Goal: Obtain resource: Download file/media

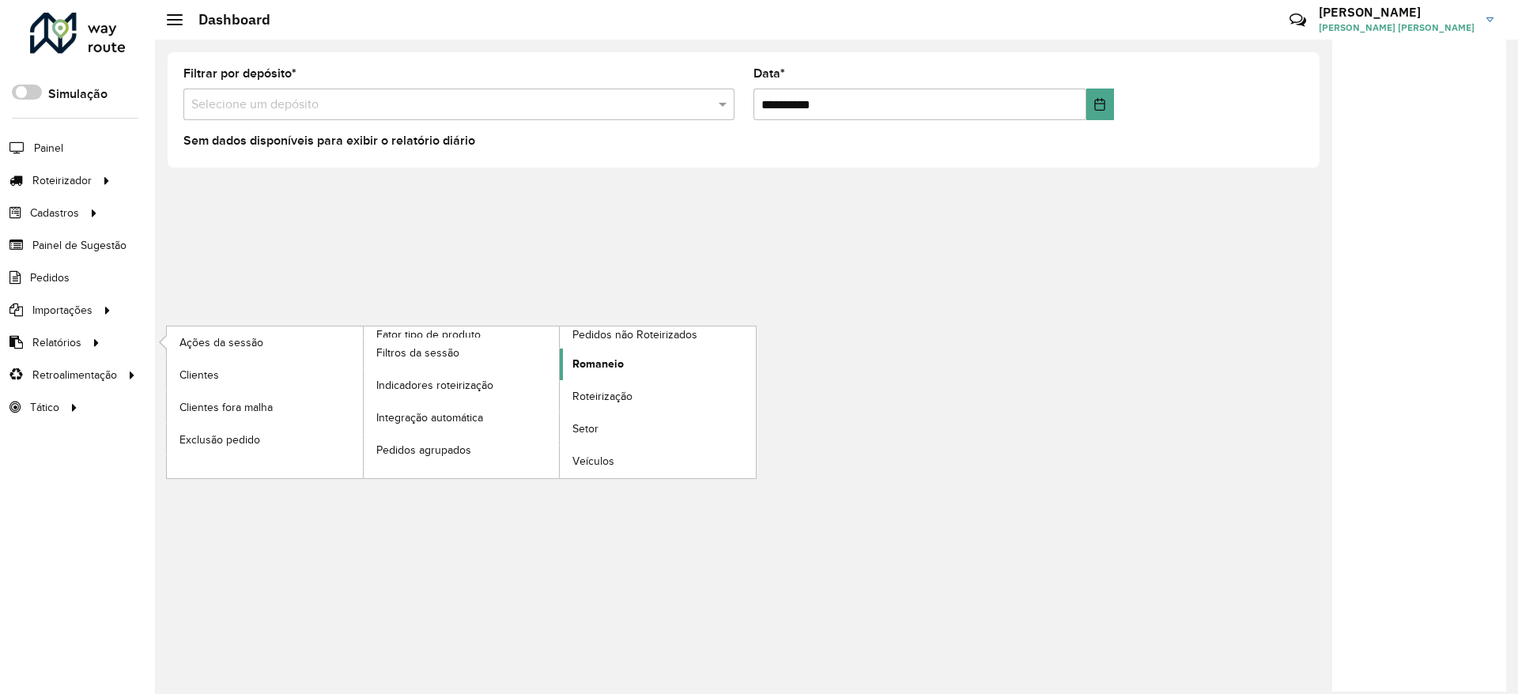
click at [606, 367] on span "Romaneio" at bounding box center [597, 364] width 51 height 17
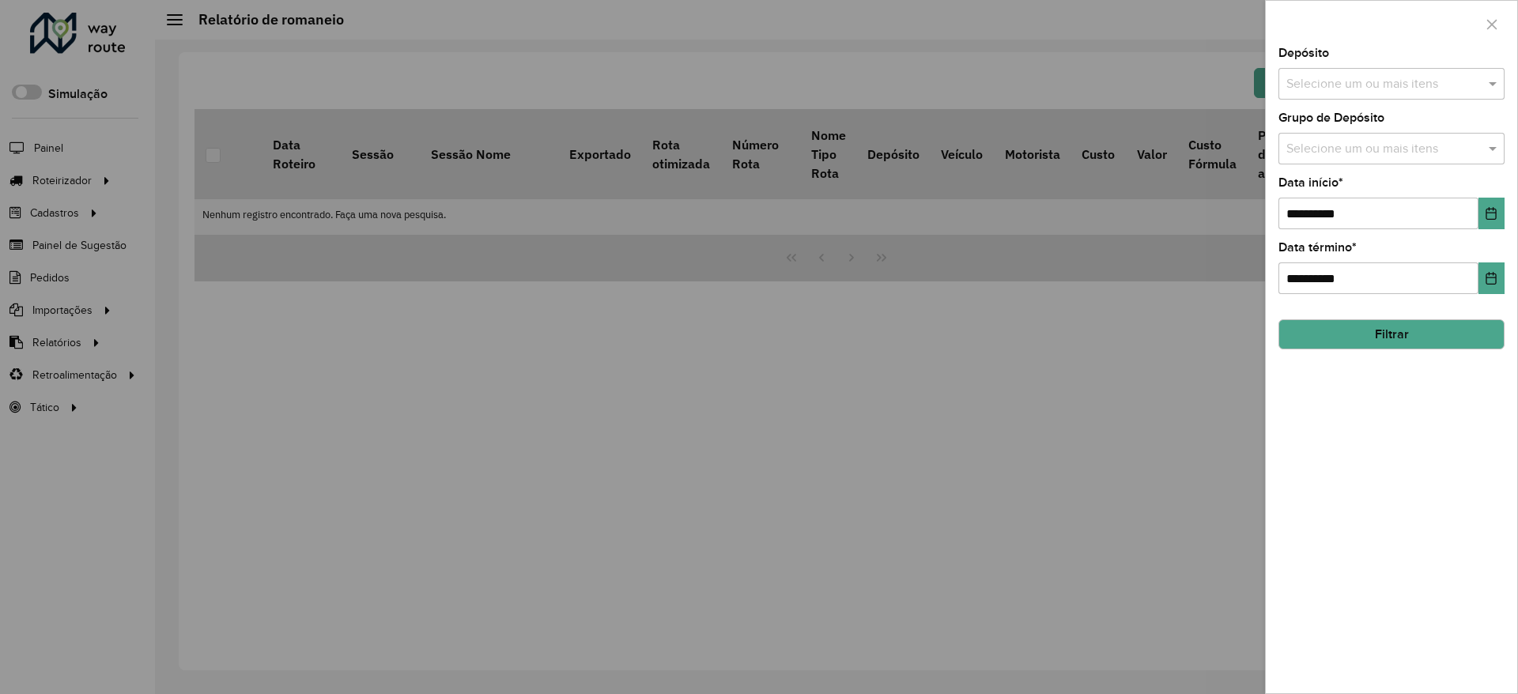
click at [1329, 85] on input "text" at bounding box center [1383, 84] width 202 height 19
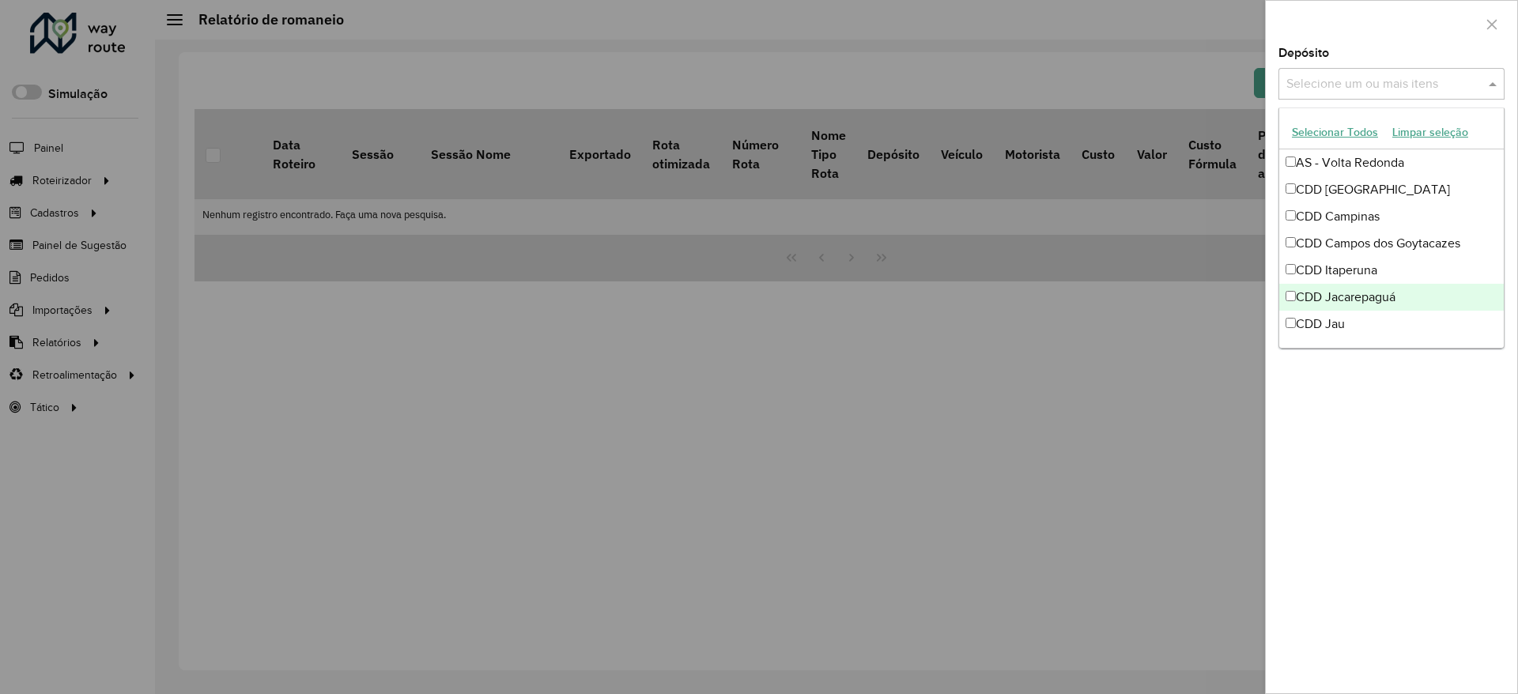
click at [1365, 301] on div "CDD Jacarepaguá" at bounding box center [1391, 297] width 224 height 27
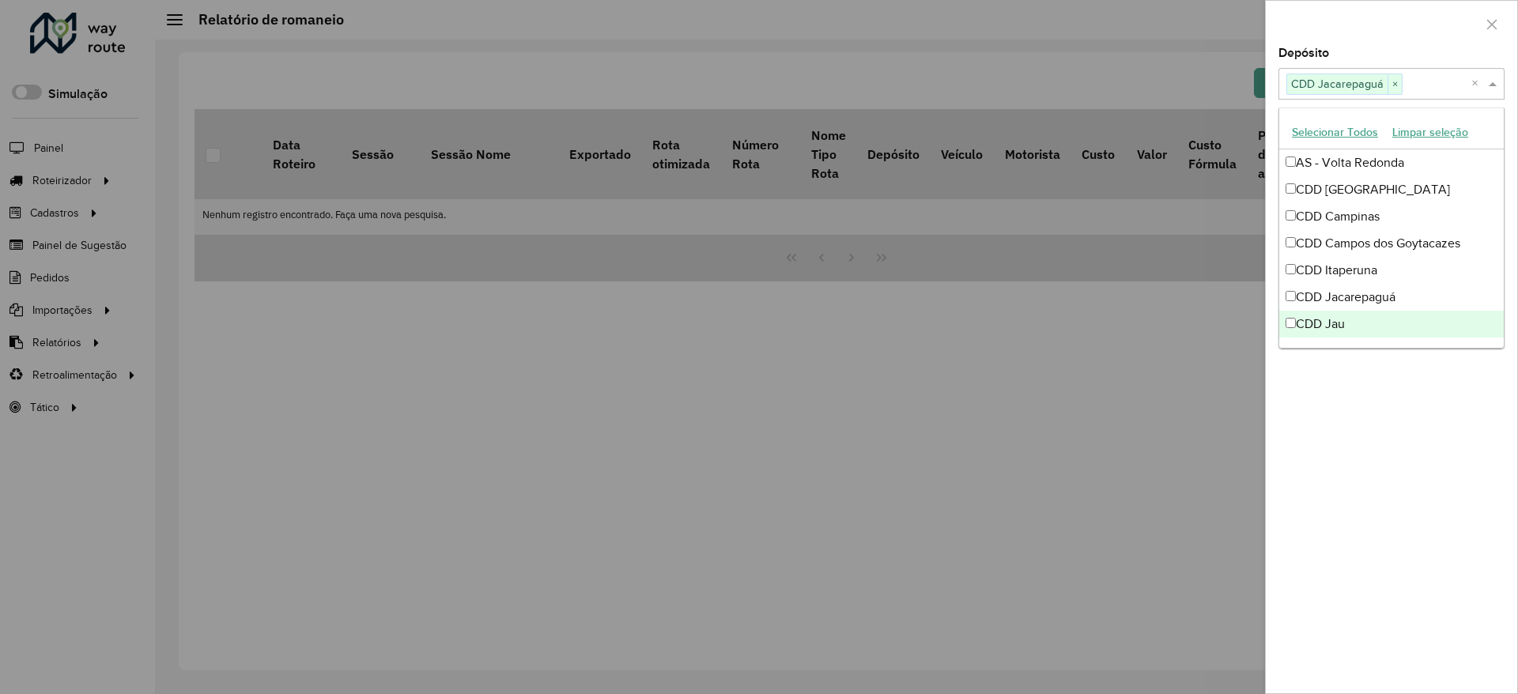
click at [1364, 423] on div "**********" at bounding box center [1391, 370] width 251 height 646
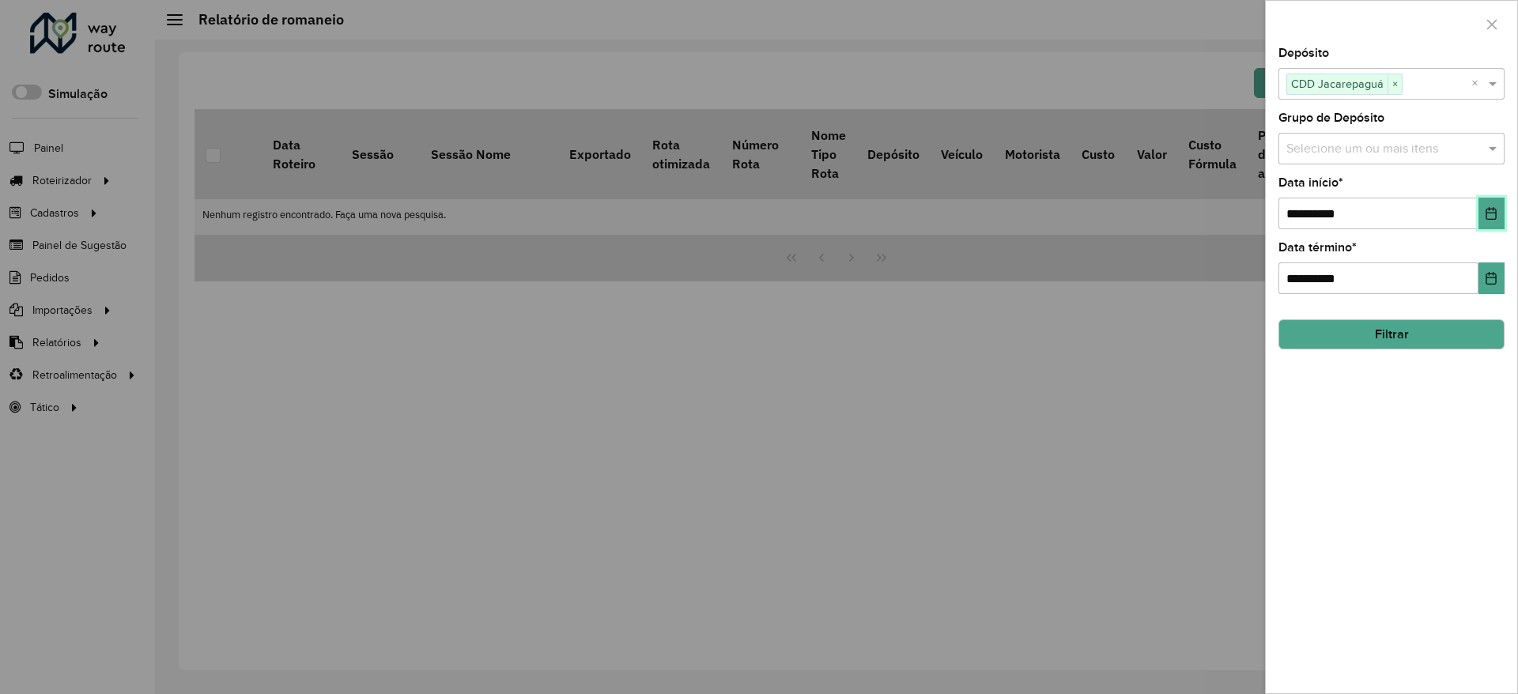
click at [1487, 213] on icon "Choose Date" at bounding box center [1491, 213] width 10 height 13
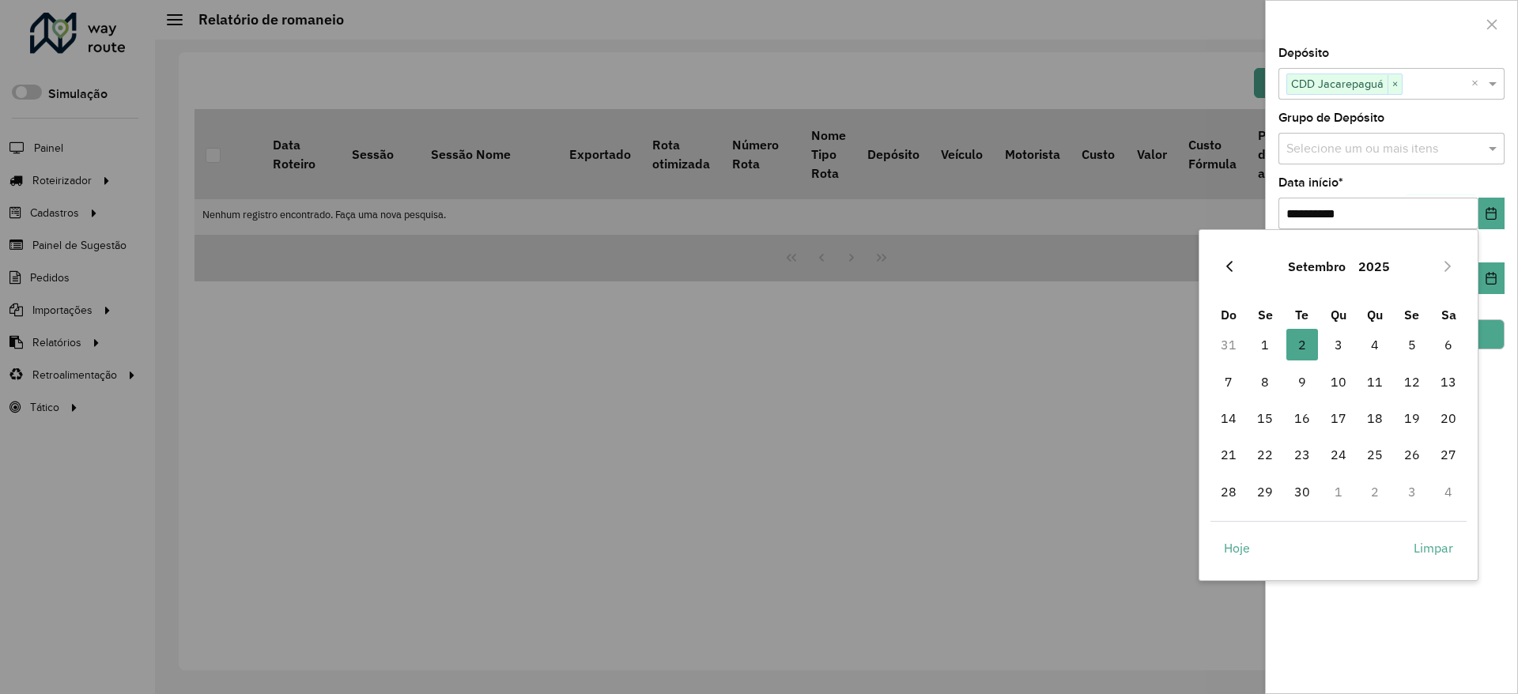
click at [1233, 267] on icon "Previous Month" at bounding box center [1229, 266] width 13 height 13
click at [1443, 267] on icon "Next Month" at bounding box center [1447, 266] width 13 height 13
click at [1294, 353] on span "1" at bounding box center [1302, 345] width 32 height 32
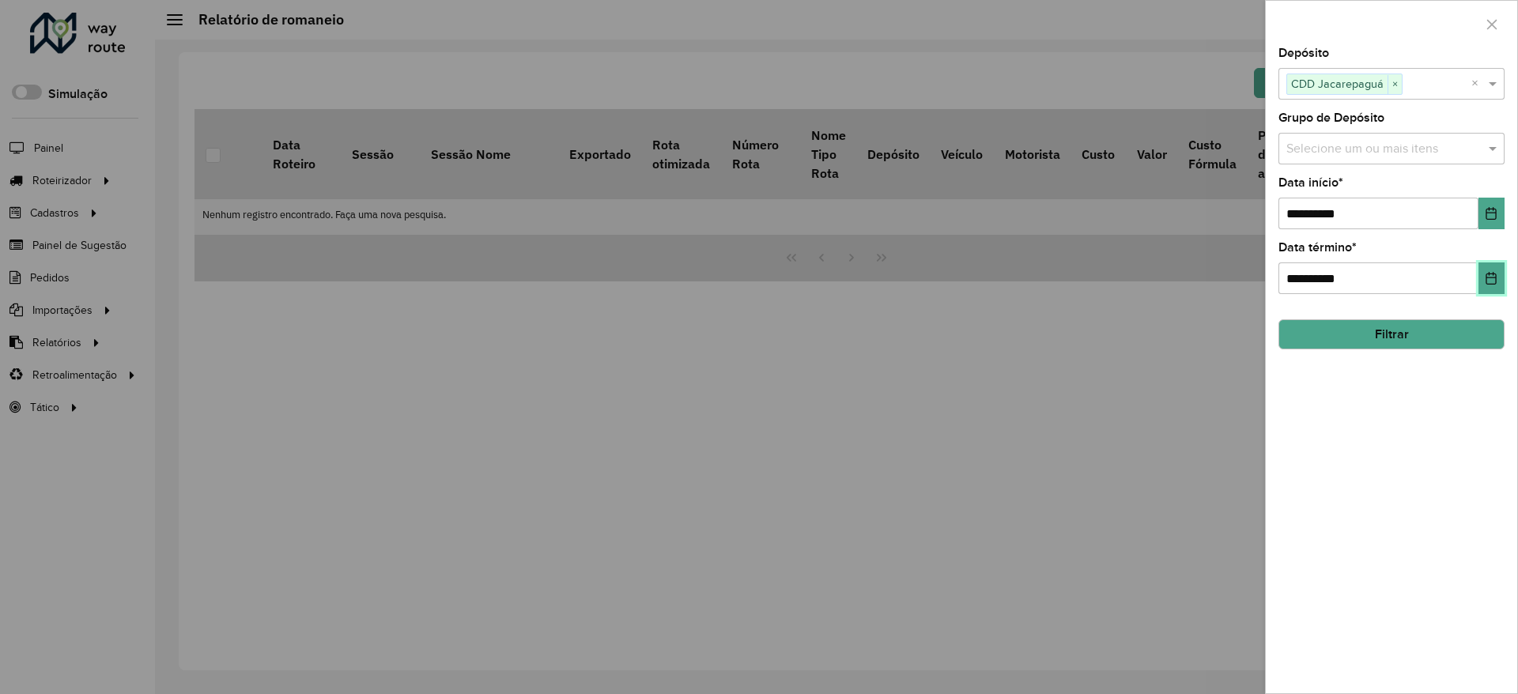
click at [1488, 267] on button "Choose Date" at bounding box center [1491, 278] width 26 height 32
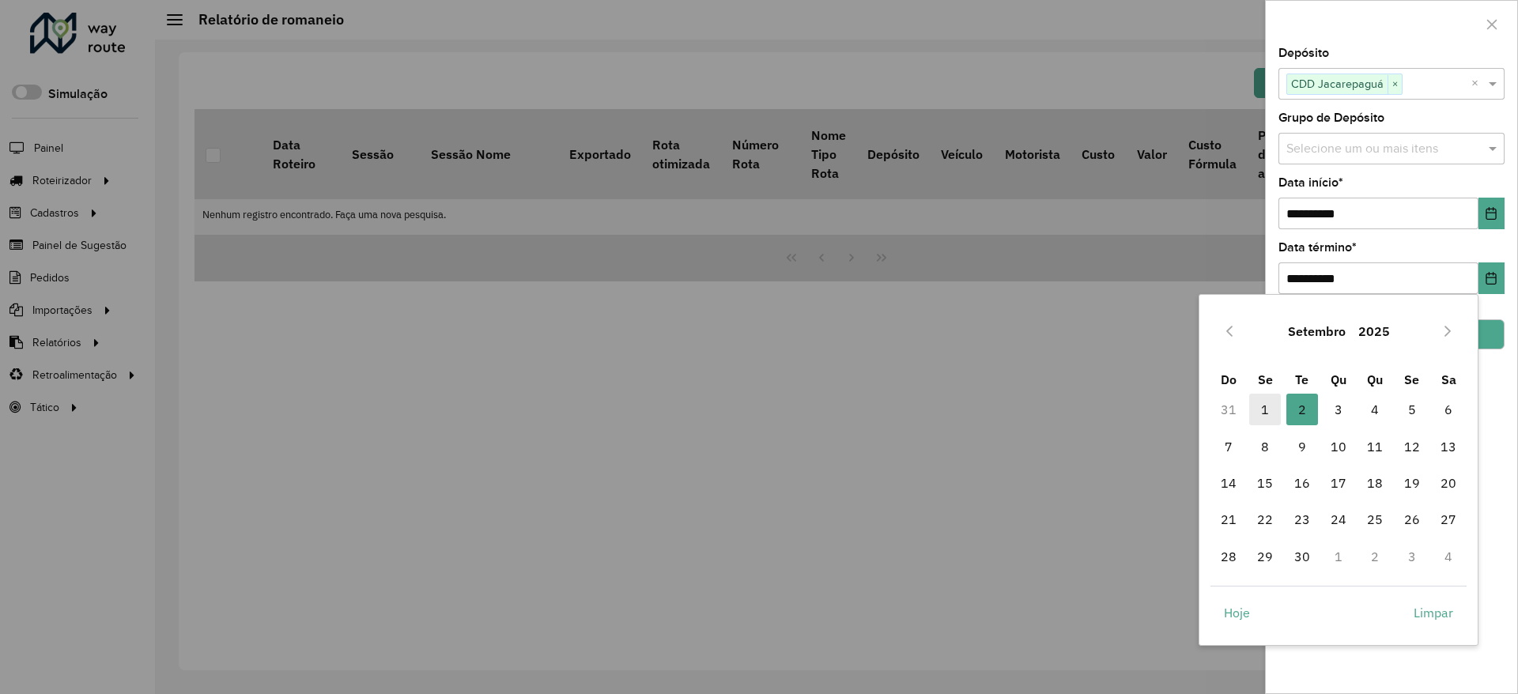
click at [1262, 415] on span "1" at bounding box center [1265, 410] width 32 height 32
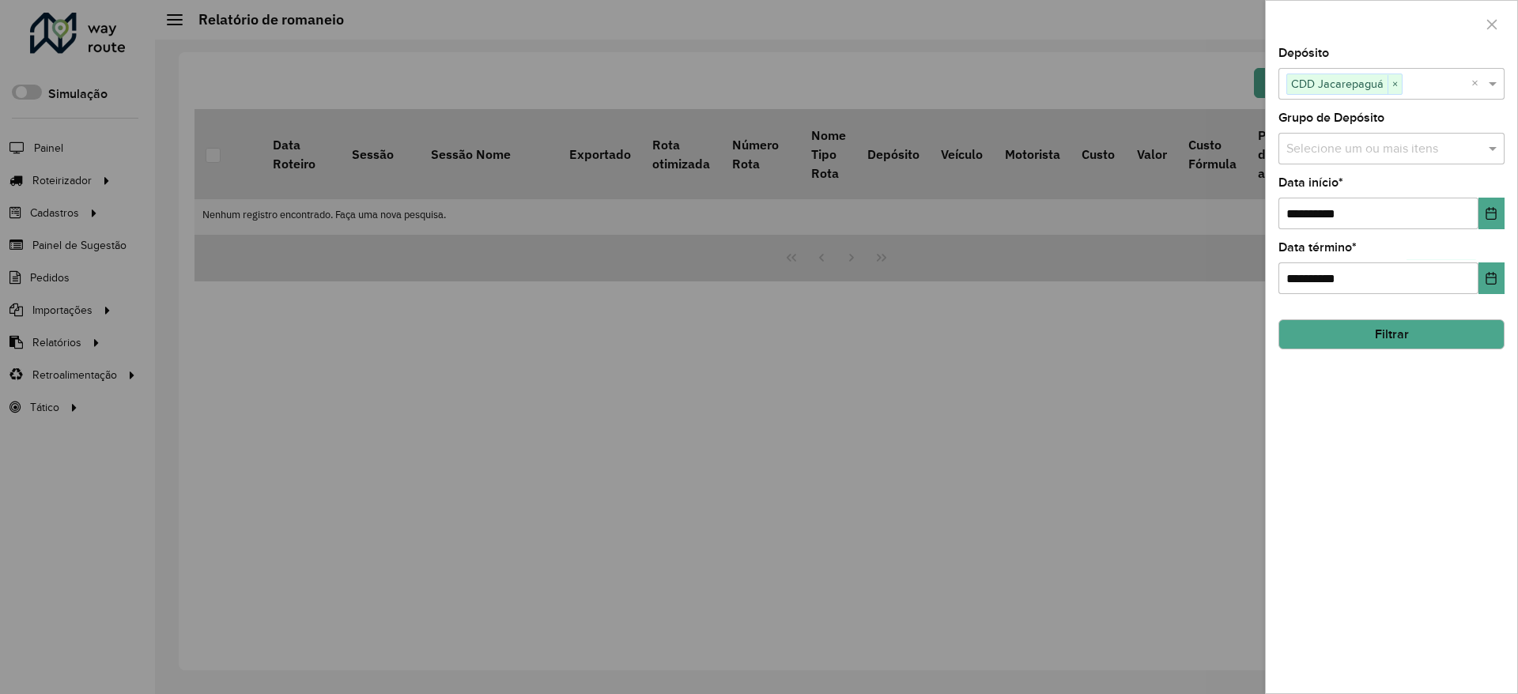
click at [1387, 332] on button "Filtrar" at bounding box center [1391, 334] width 226 height 30
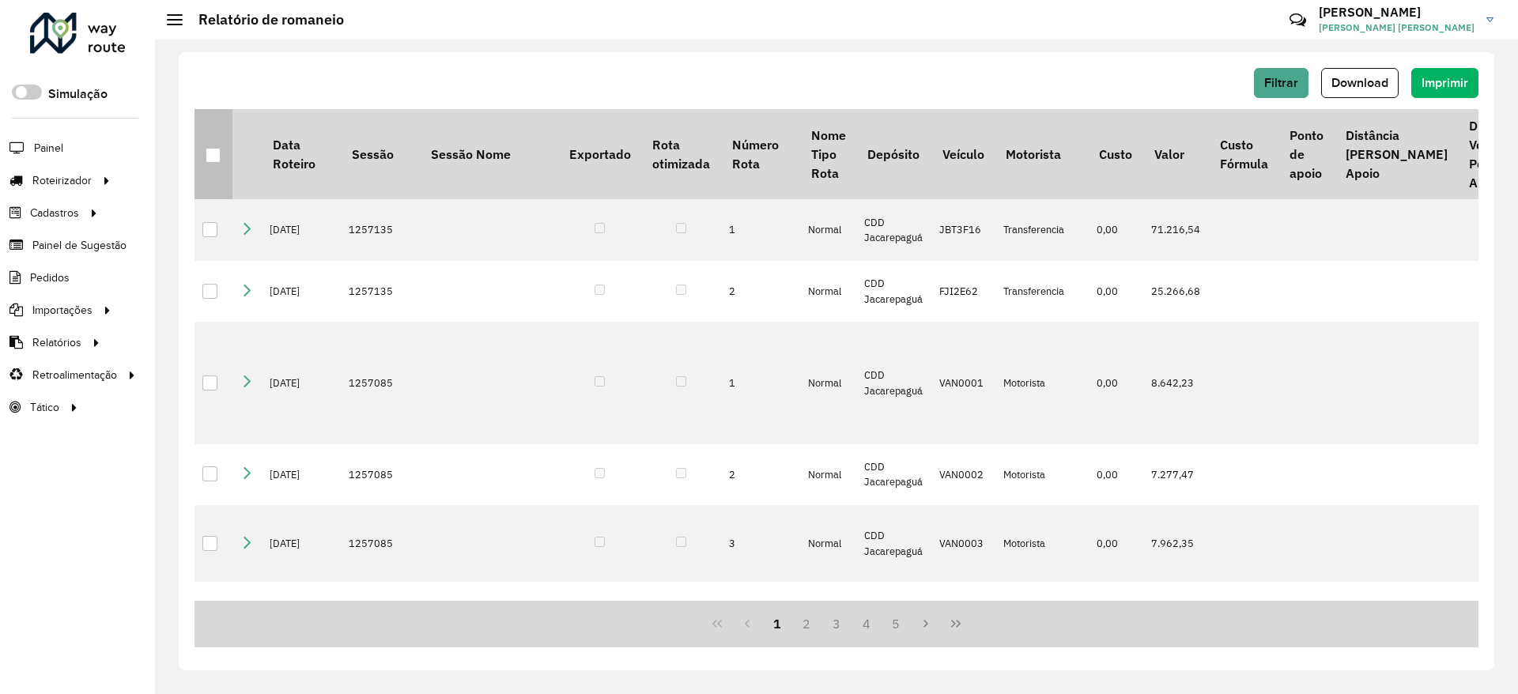
click at [221, 149] on div at bounding box center [214, 156] width 16 height 16
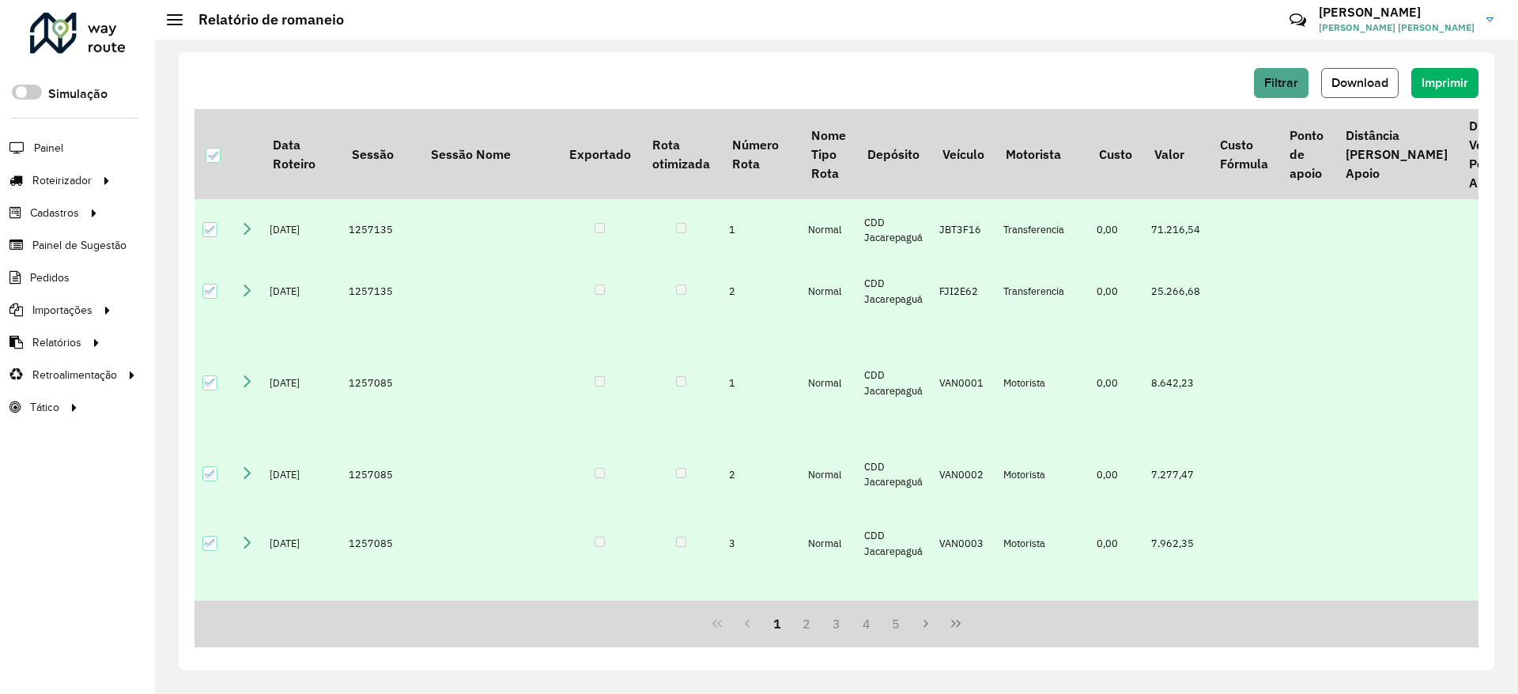
click at [1371, 82] on span "Download" at bounding box center [1359, 82] width 57 height 13
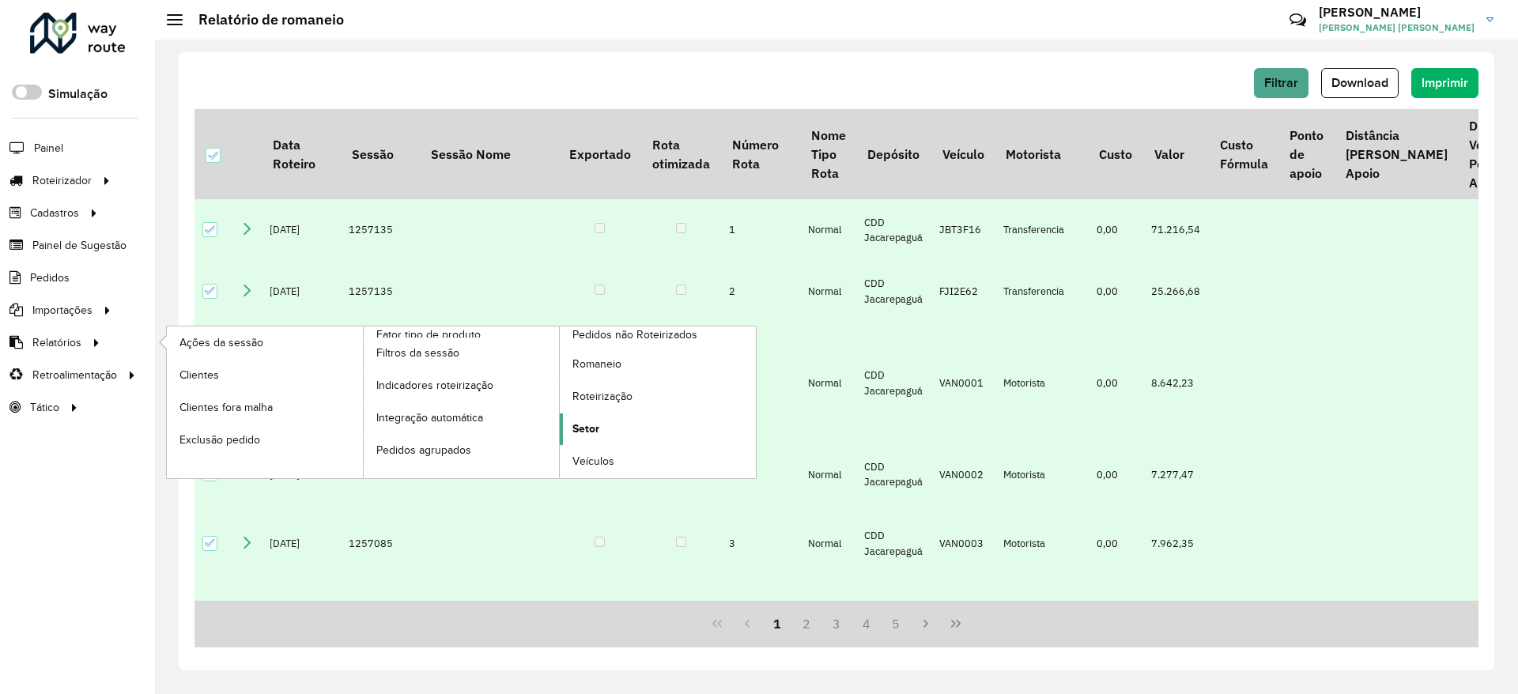
click at [594, 436] on span "Setor" at bounding box center [585, 429] width 27 height 17
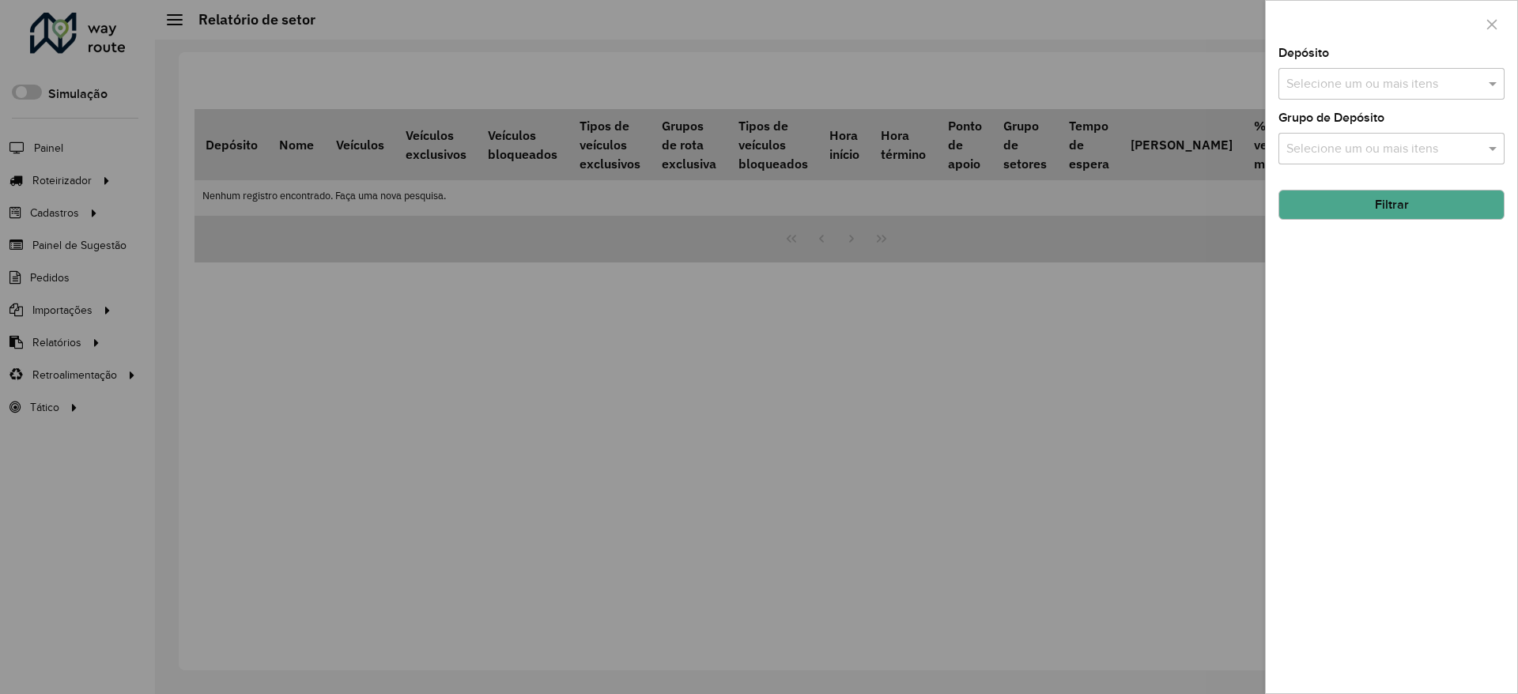
click at [1331, 80] on input "text" at bounding box center [1383, 84] width 202 height 19
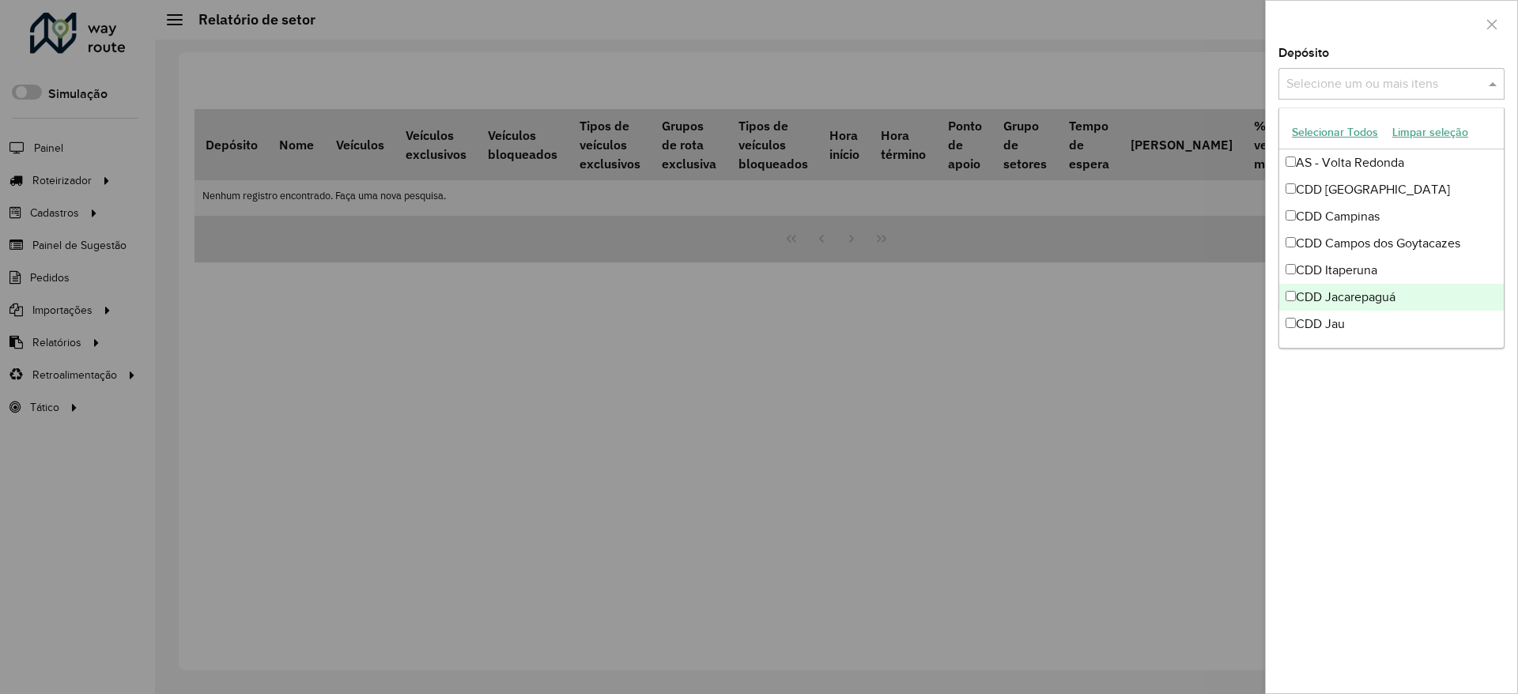
click at [1356, 303] on div "CDD Jacarepaguá" at bounding box center [1391, 297] width 224 height 27
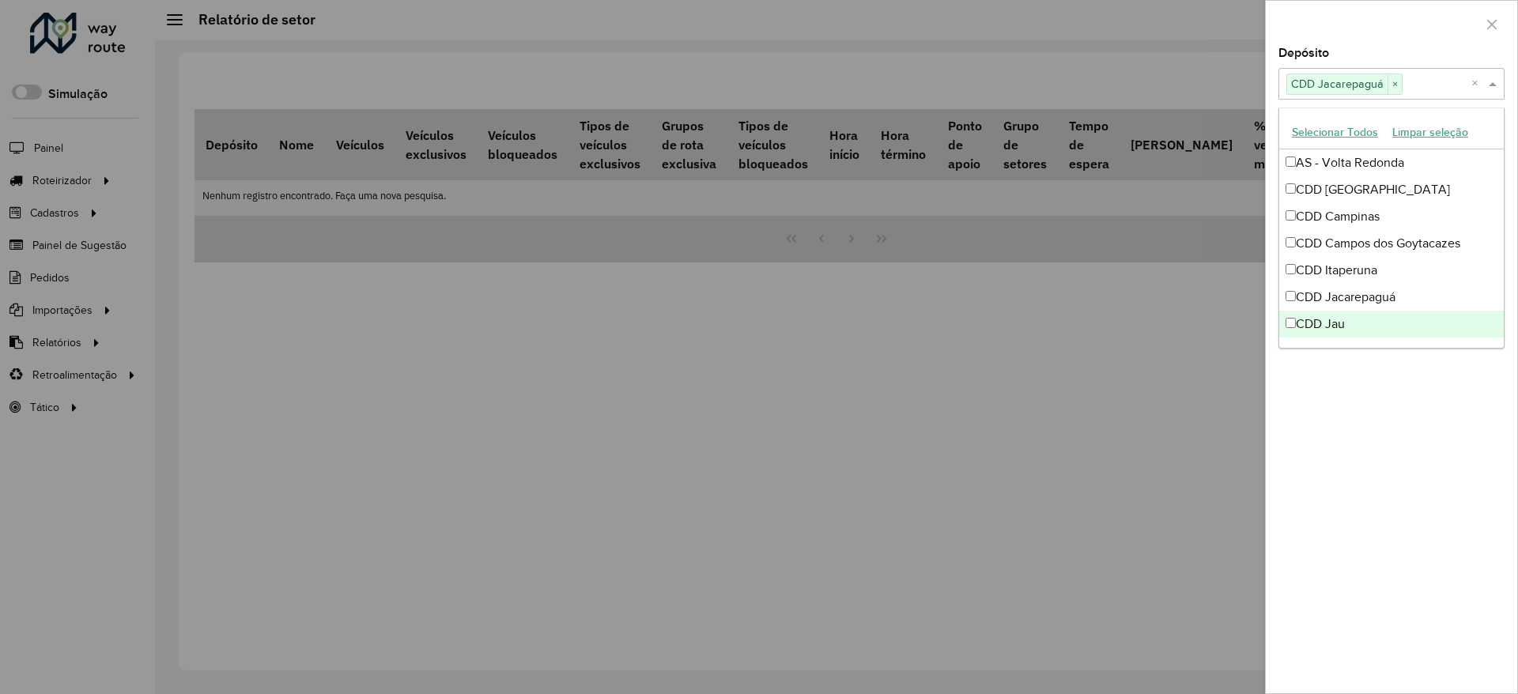
click at [1360, 406] on div "Depósito Selecione um ou mais itens CDD Jacarepaguá × × Grupo de Depósito Selec…" at bounding box center [1391, 370] width 251 height 646
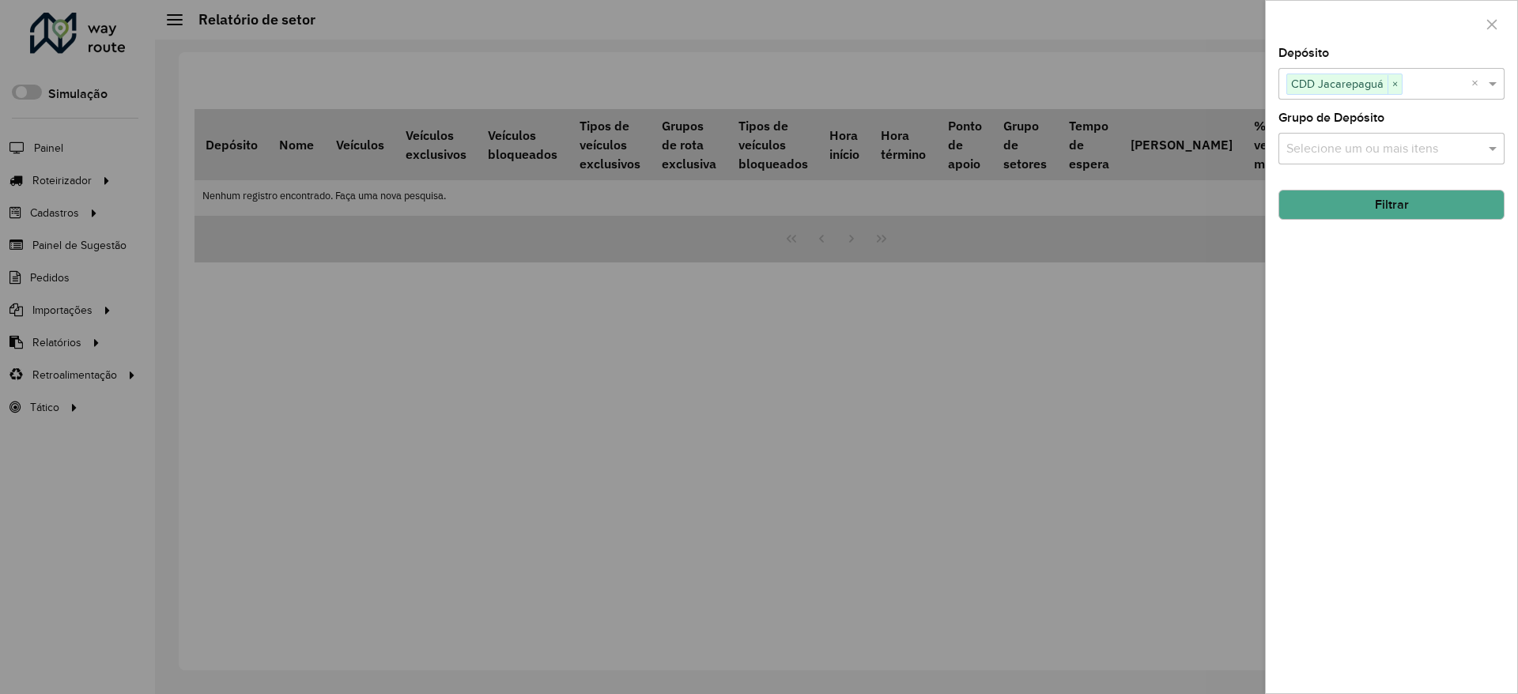
click at [1368, 199] on button "Filtrar" at bounding box center [1391, 205] width 226 height 30
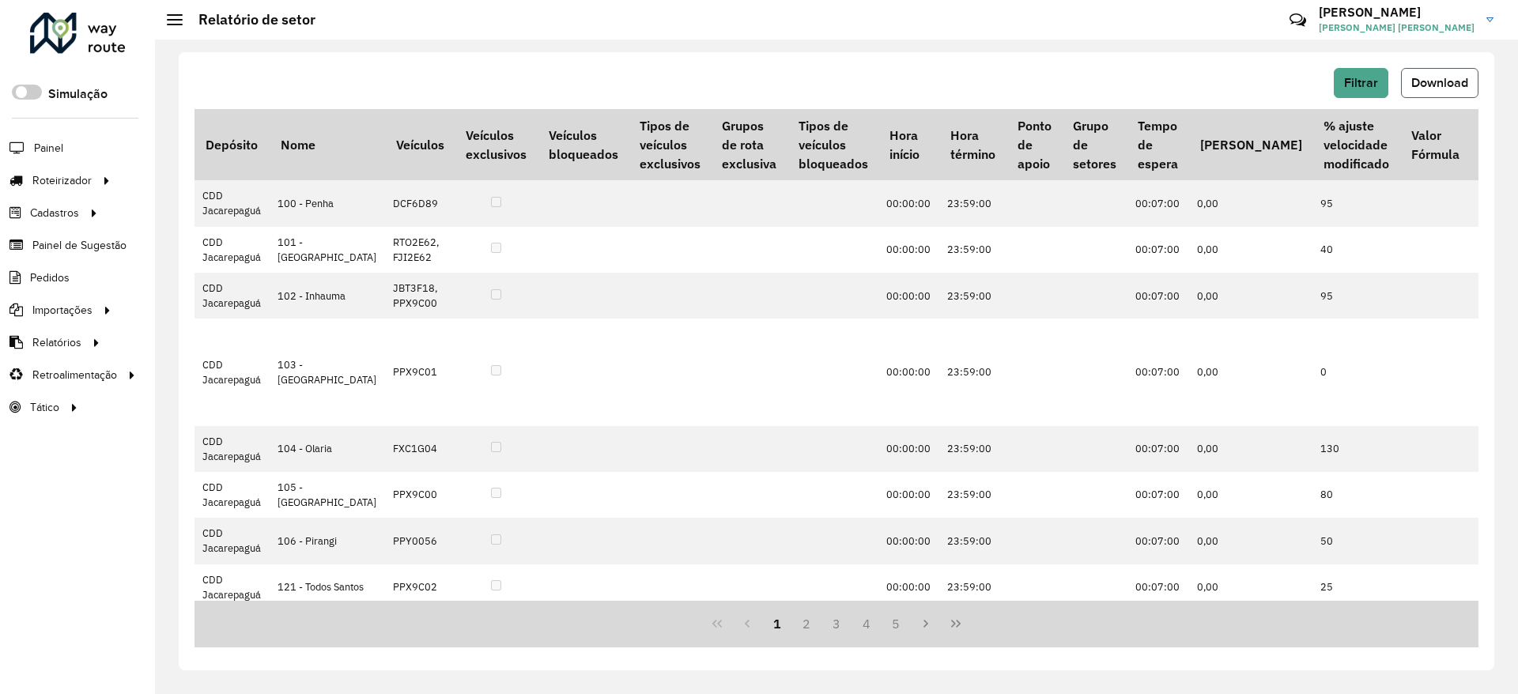
click at [1440, 79] on span "Download" at bounding box center [1439, 82] width 57 height 13
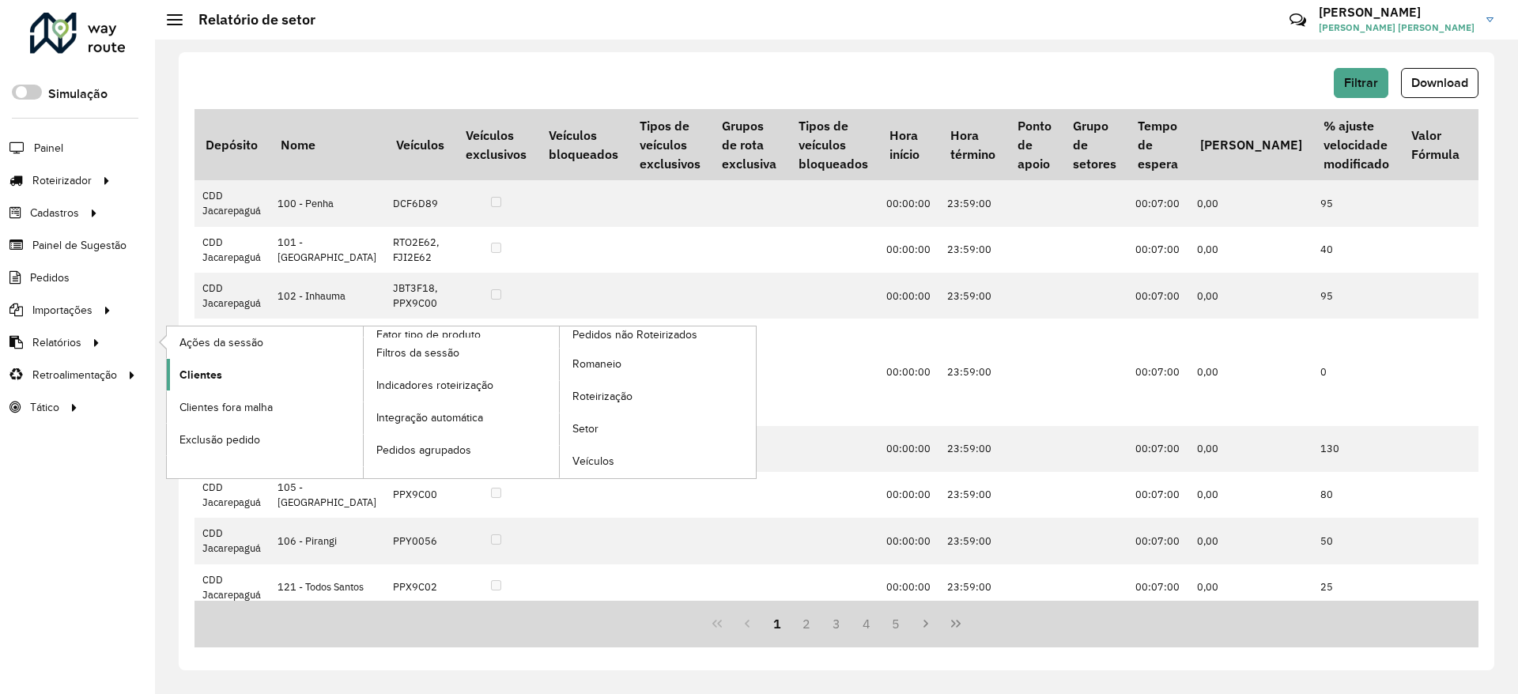
click at [197, 375] on span "Clientes" at bounding box center [200, 375] width 43 height 17
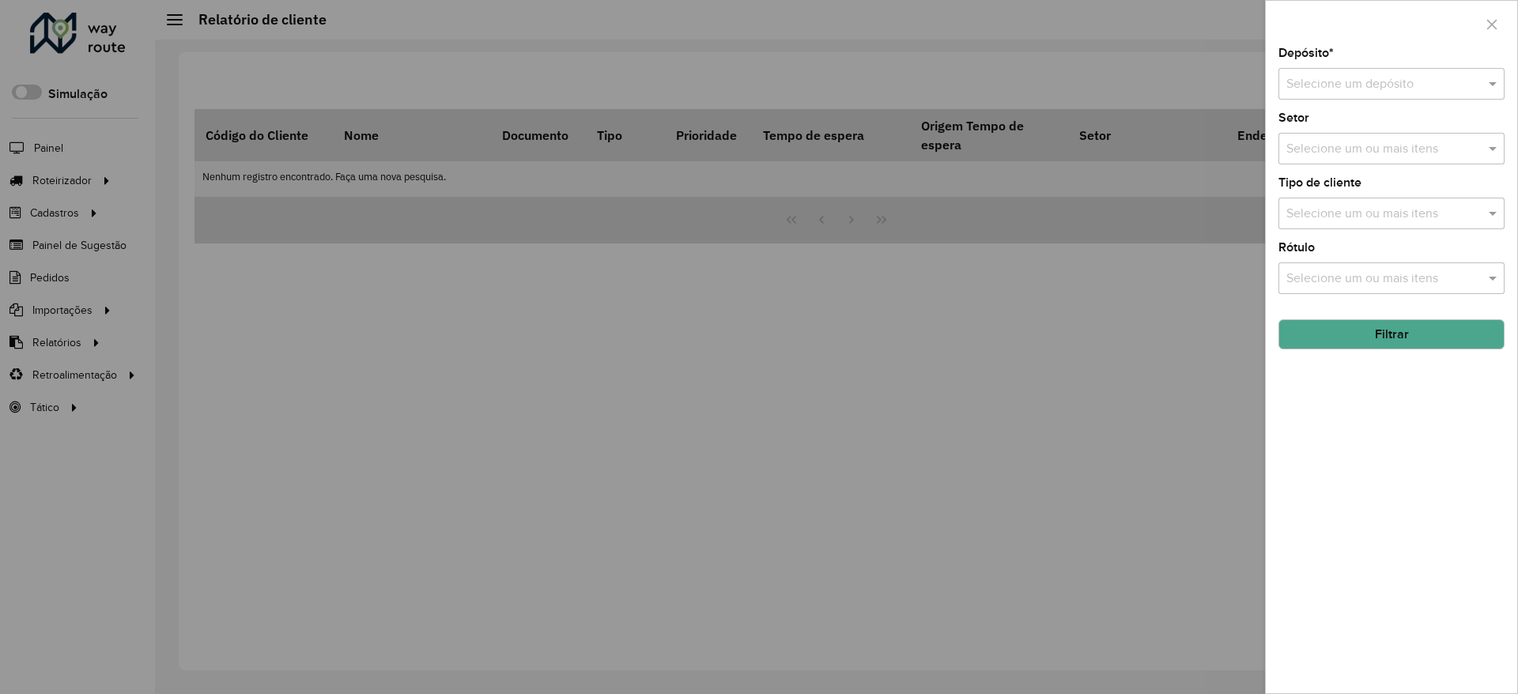
click at [1384, 55] on div "Depósito * Selecione um depósito" at bounding box center [1391, 73] width 226 height 52
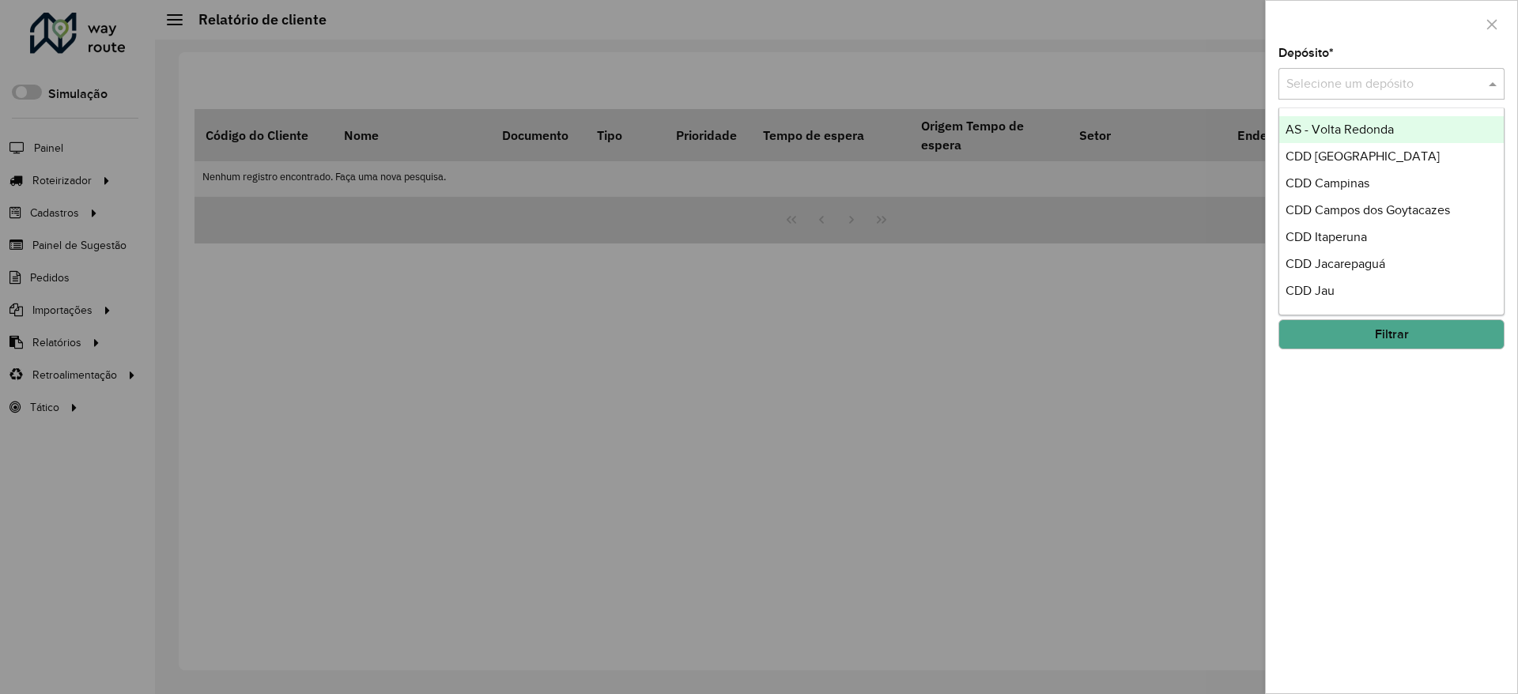
click at [1374, 81] on input "text" at bounding box center [1375, 84] width 179 height 19
click at [1341, 257] on span "CDD Jacarepaguá" at bounding box center [1335, 263] width 100 height 13
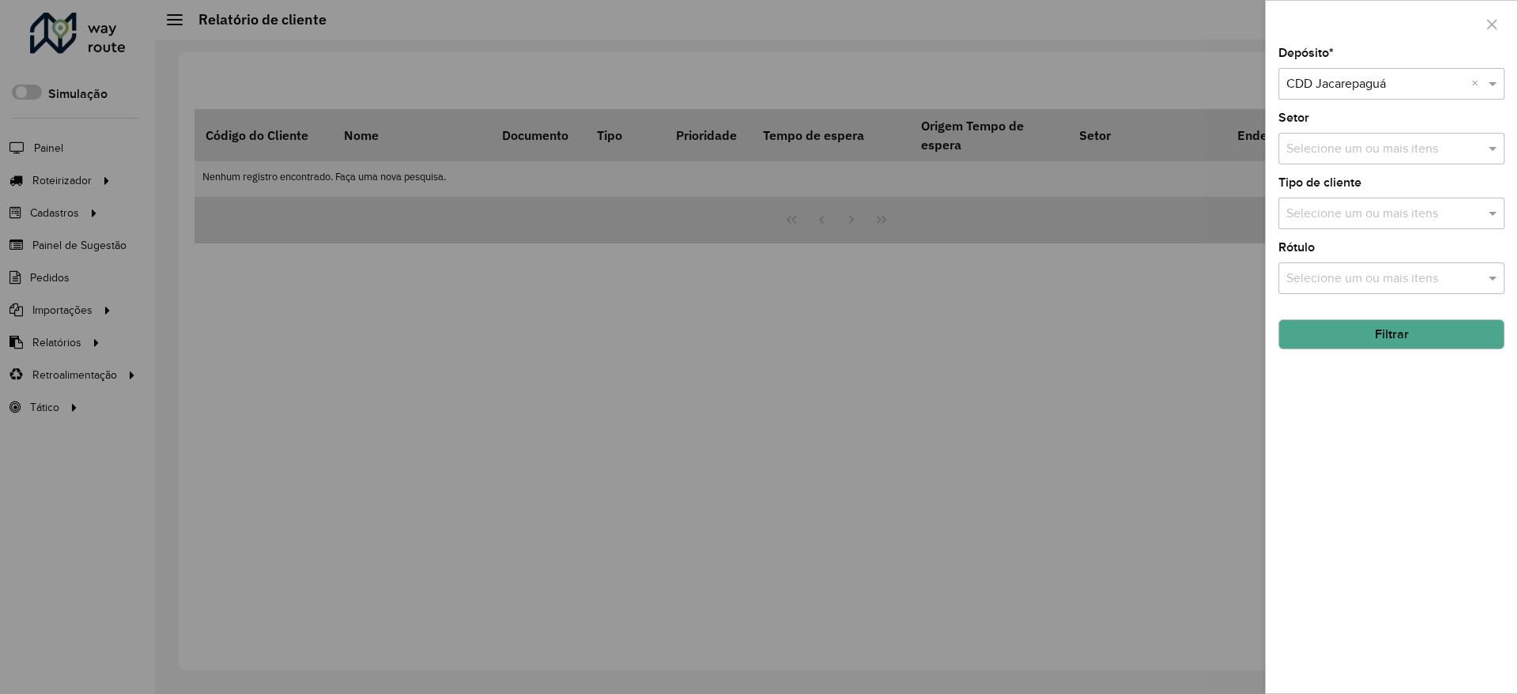
click at [1390, 332] on button "Filtrar" at bounding box center [1391, 334] width 226 height 30
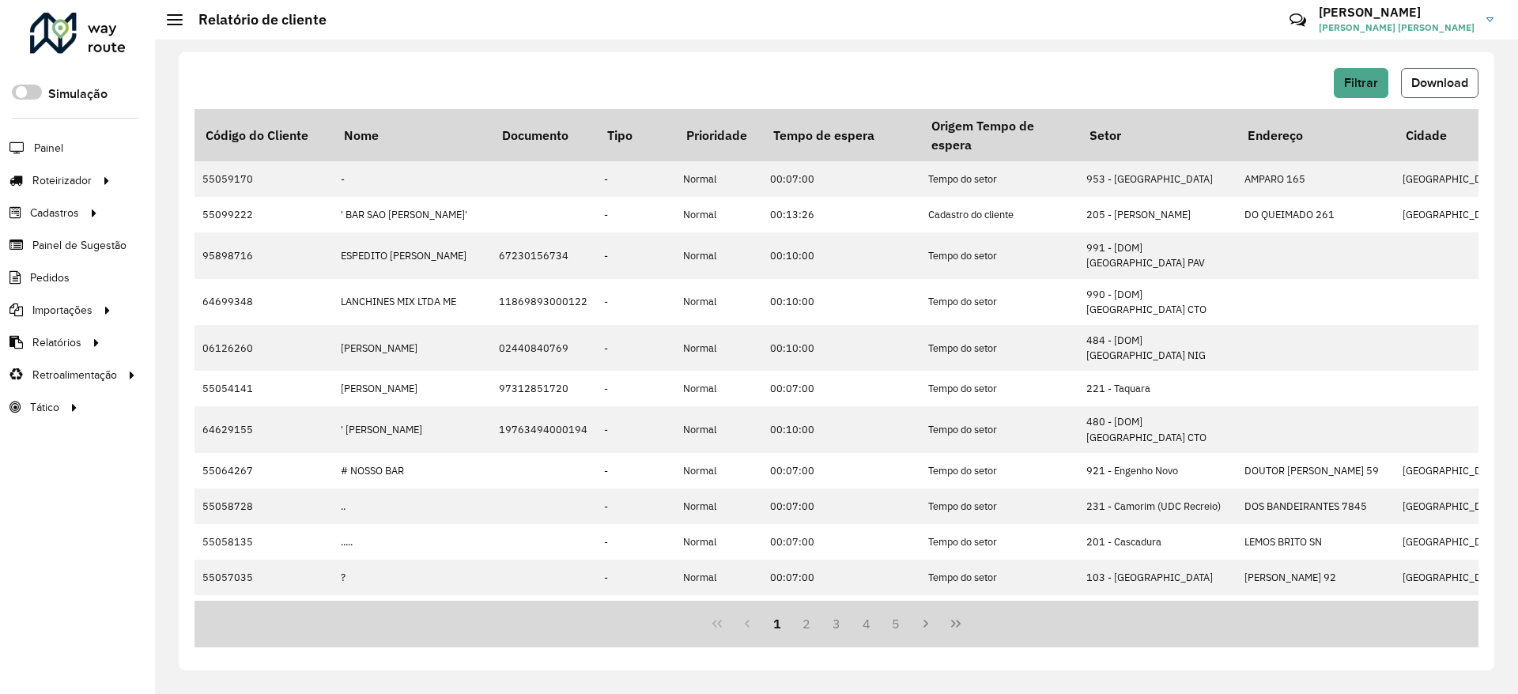
click at [1444, 84] on span "Download" at bounding box center [1439, 82] width 57 height 13
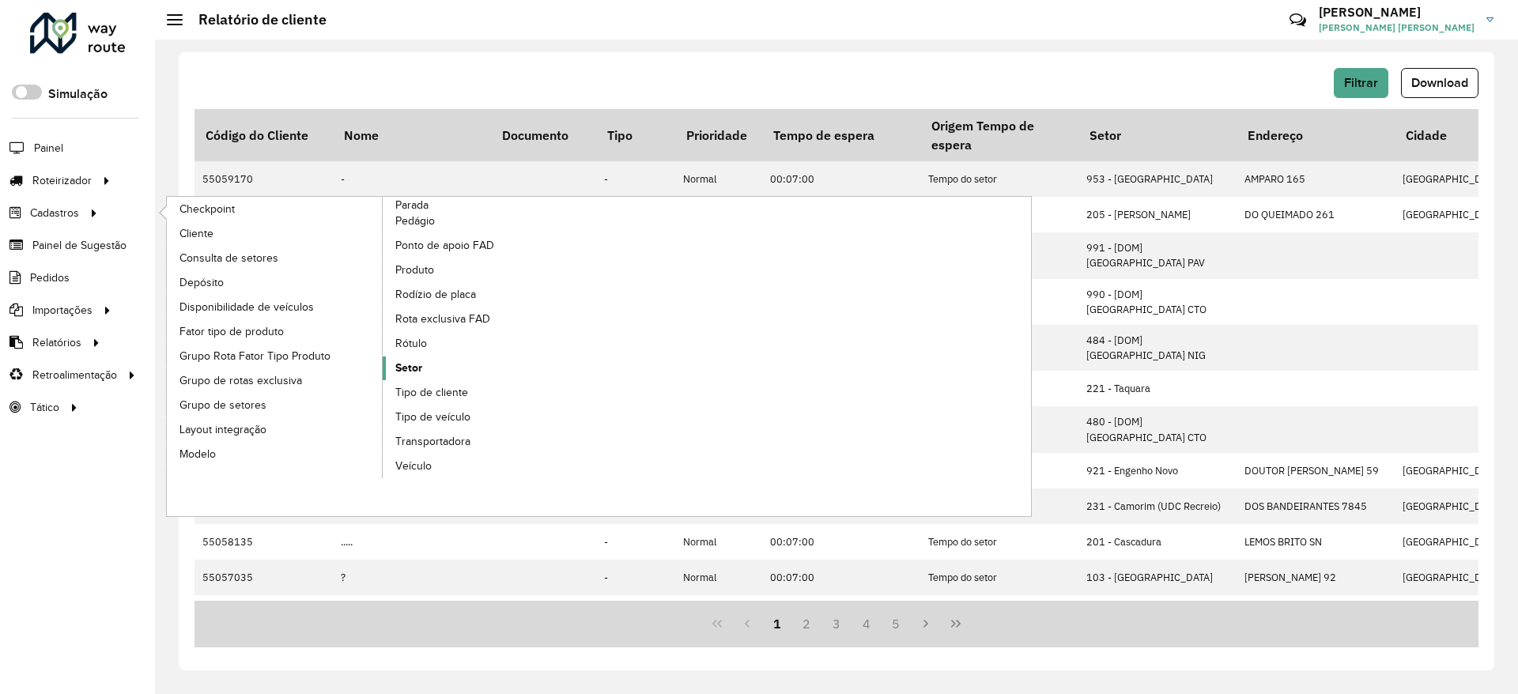
click at [417, 367] on span "Setor" at bounding box center [408, 368] width 27 height 17
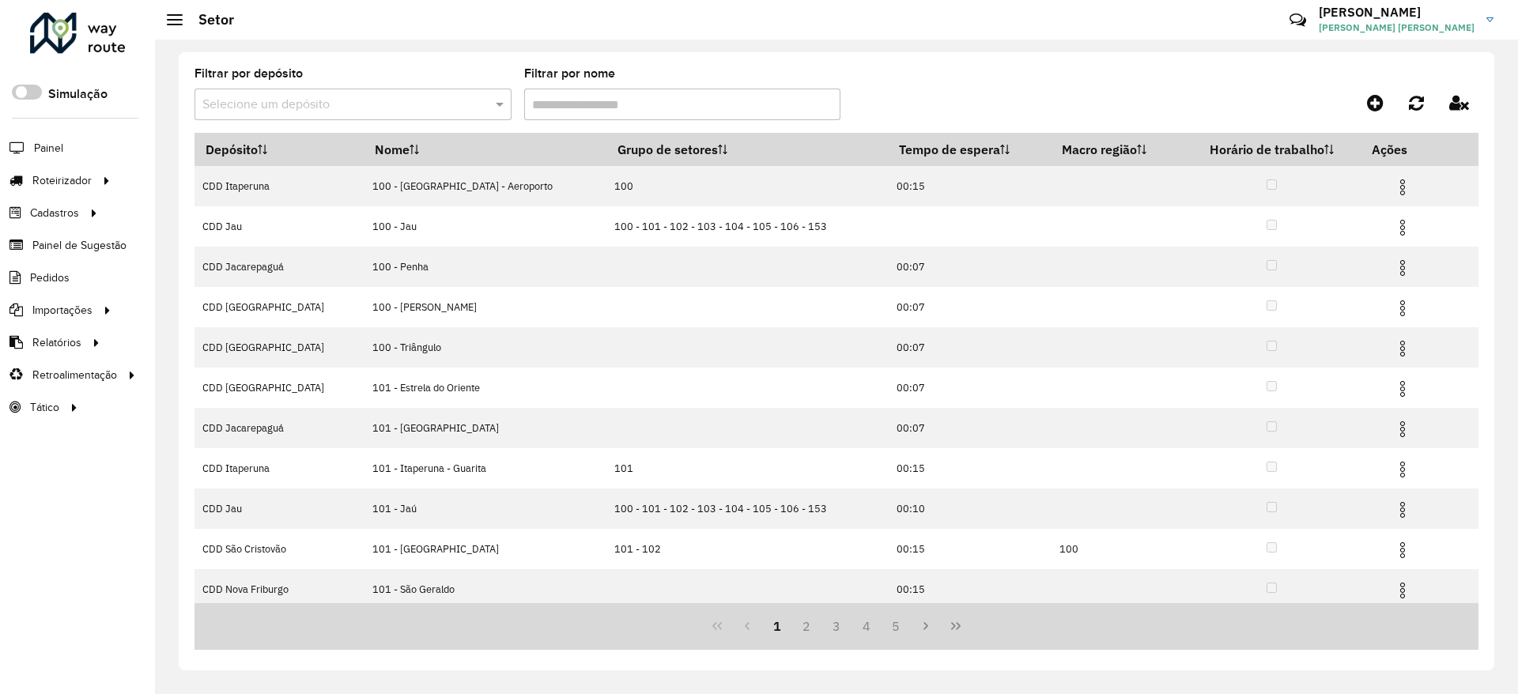
click at [485, 107] on div at bounding box center [352, 105] width 317 height 20
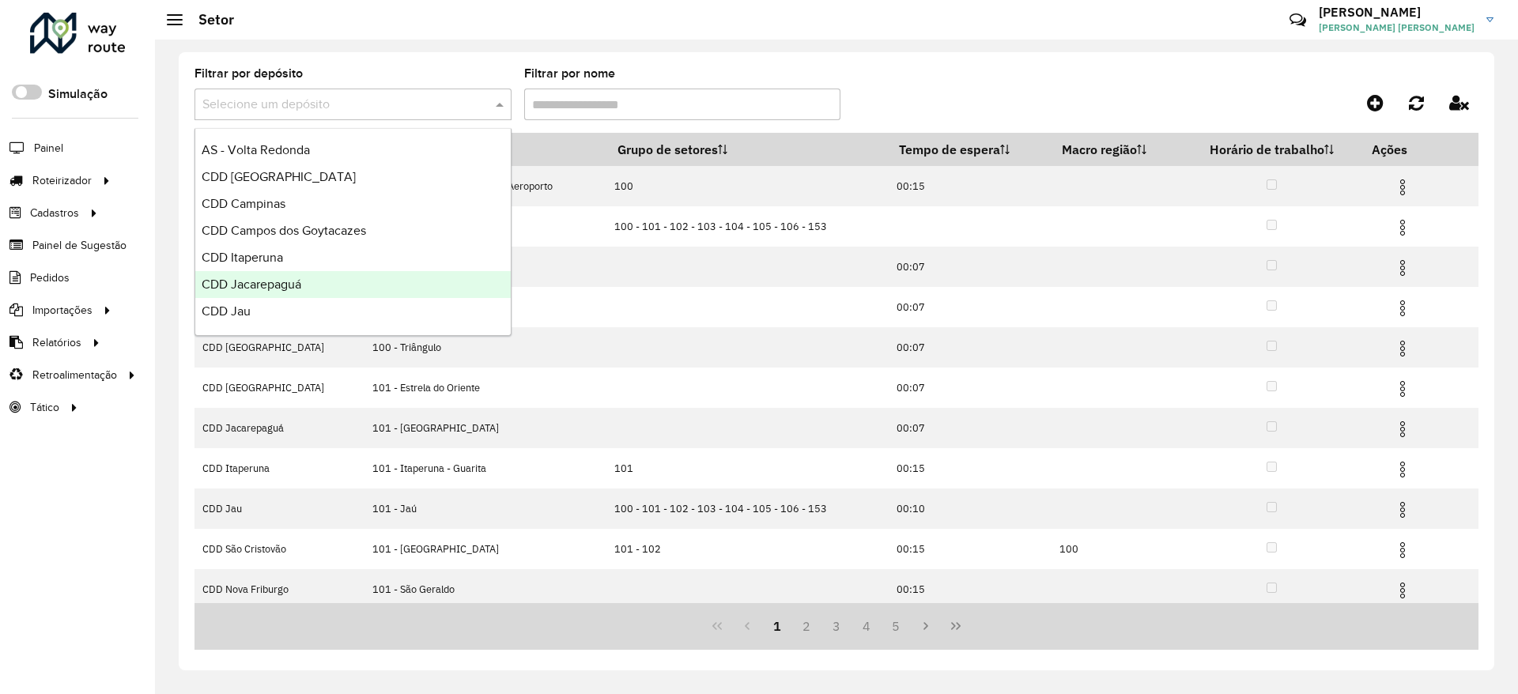
click at [331, 289] on div "CDD Jacarepaguá" at bounding box center [352, 284] width 315 height 27
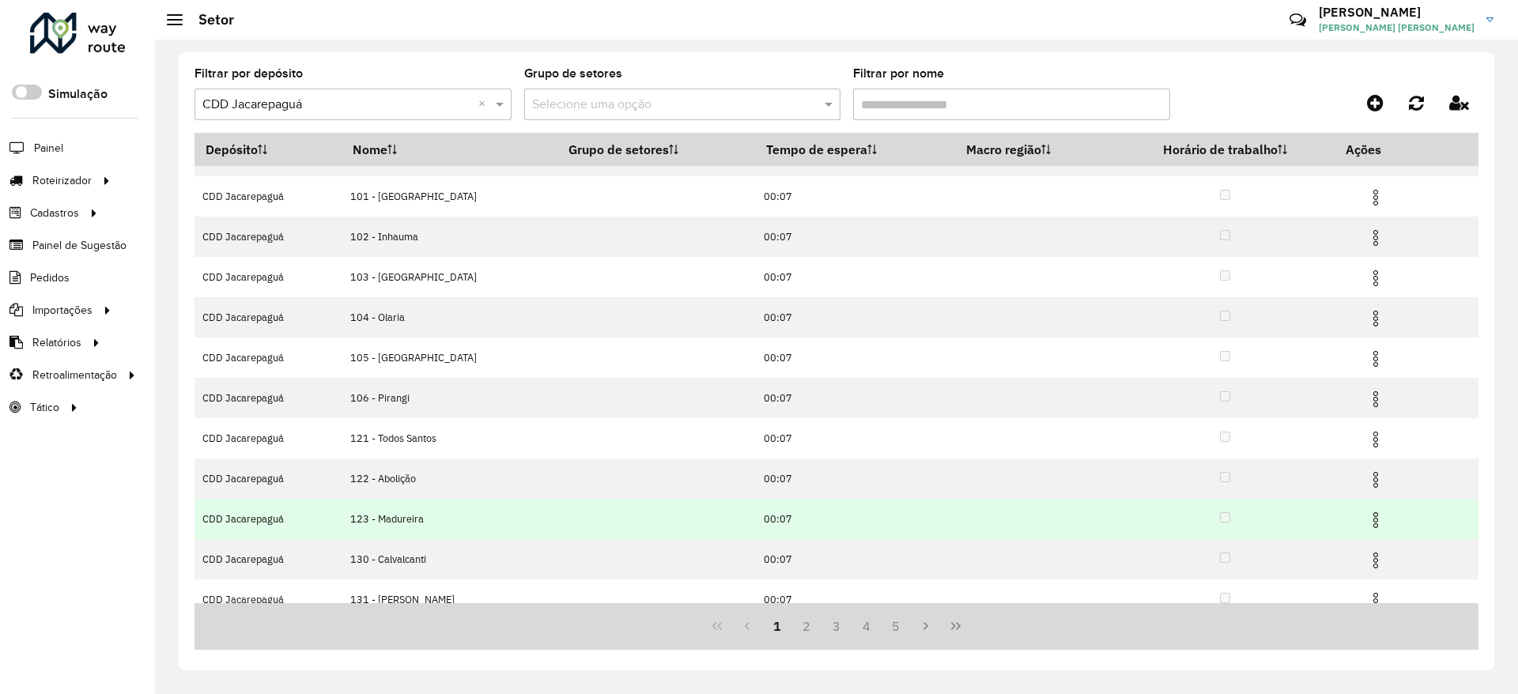
scroll to position [47, 0]
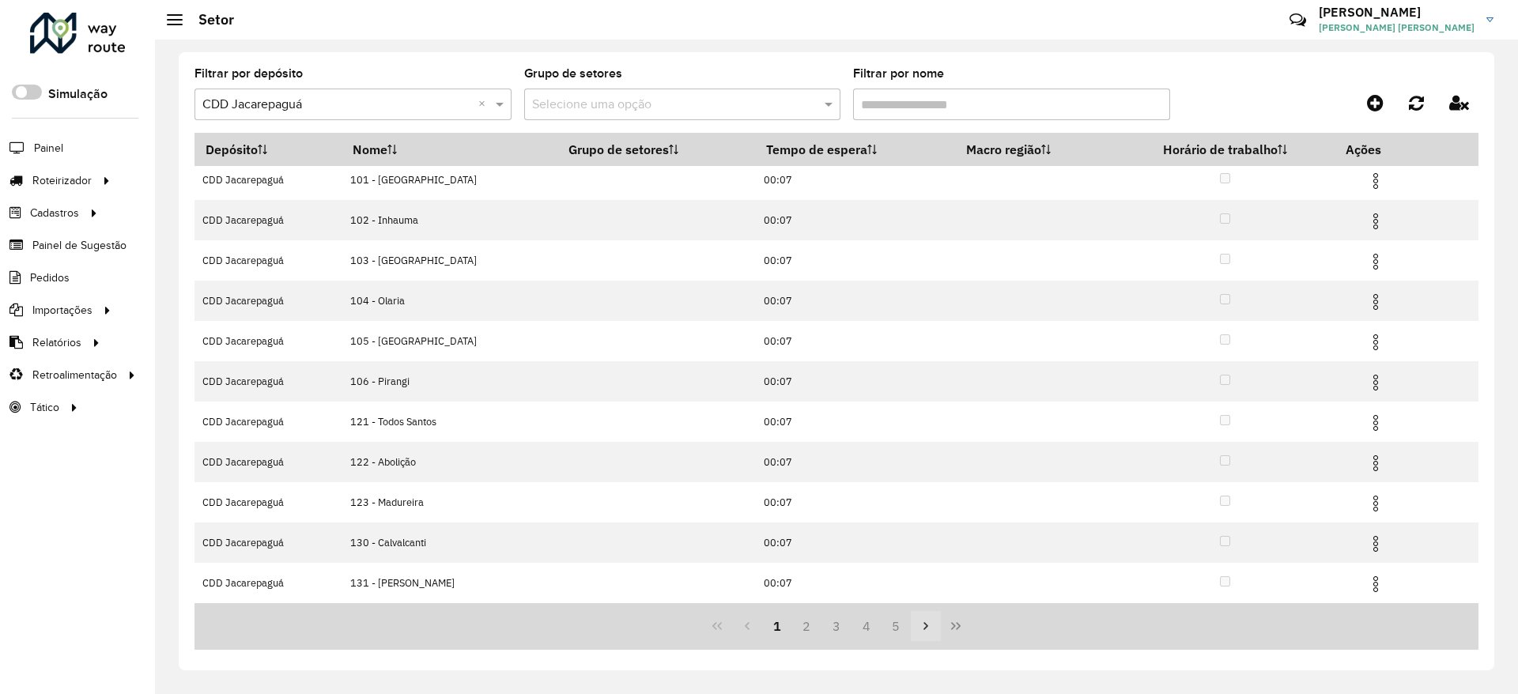
click at [938, 630] on button "Next Page" at bounding box center [926, 626] width 30 height 30
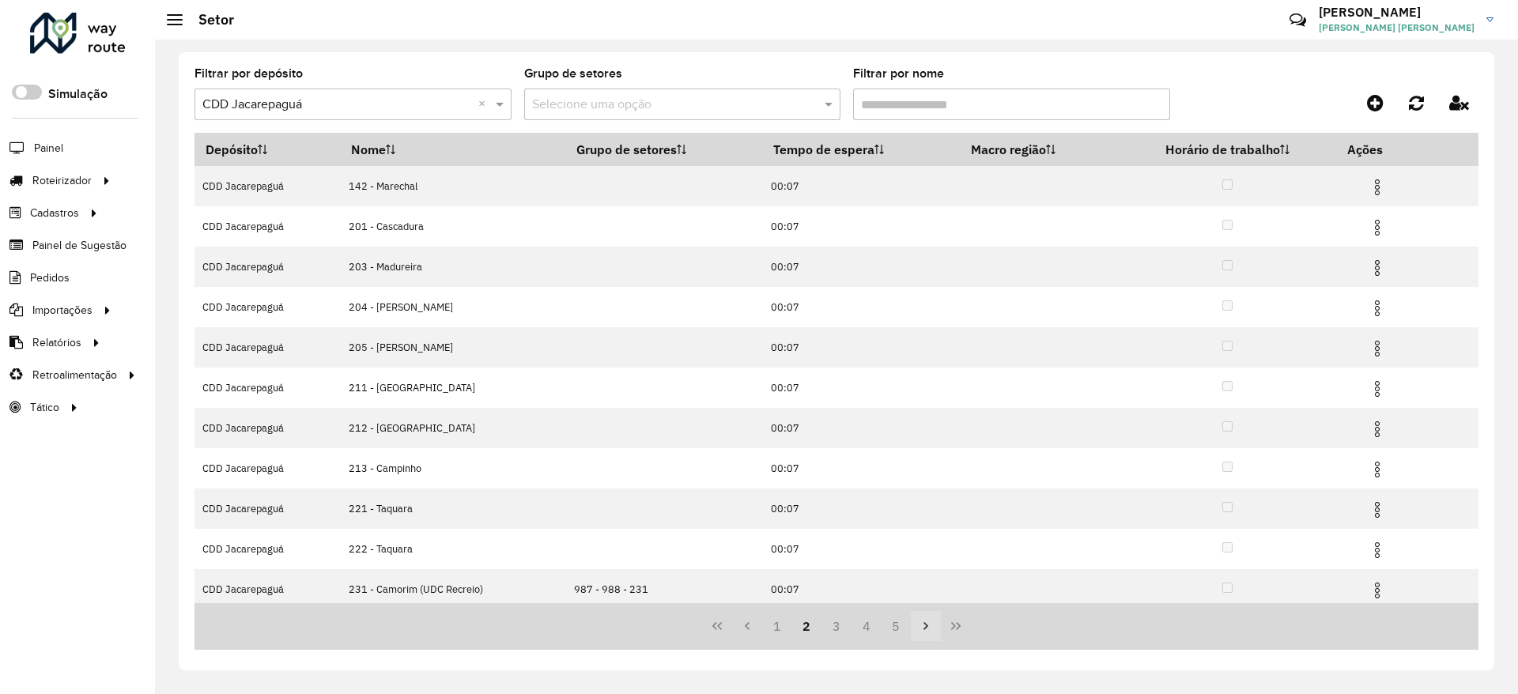
click at [932, 630] on icon "Next Page" at bounding box center [925, 626] width 13 height 13
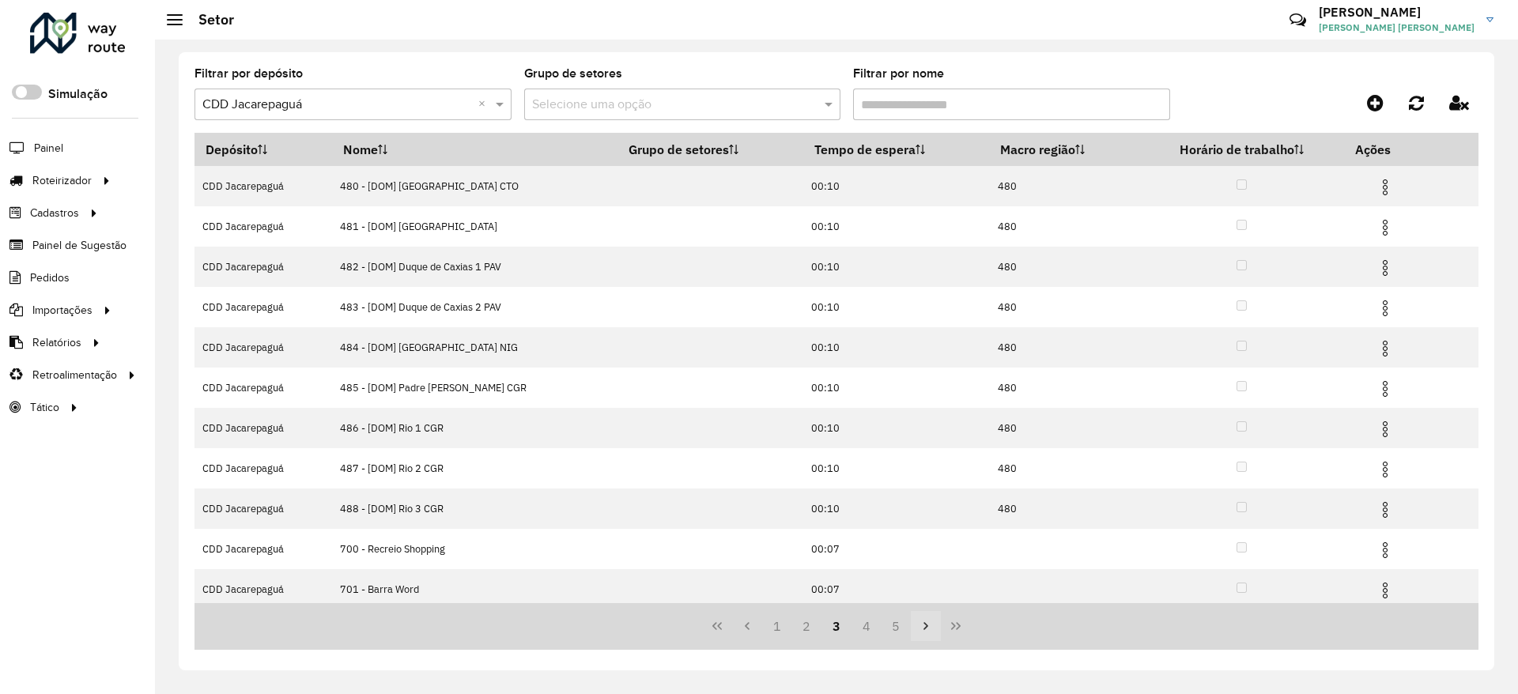
click at [932, 630] on icon "Next Page" at bounding box center [925, 626] width 13 height 13
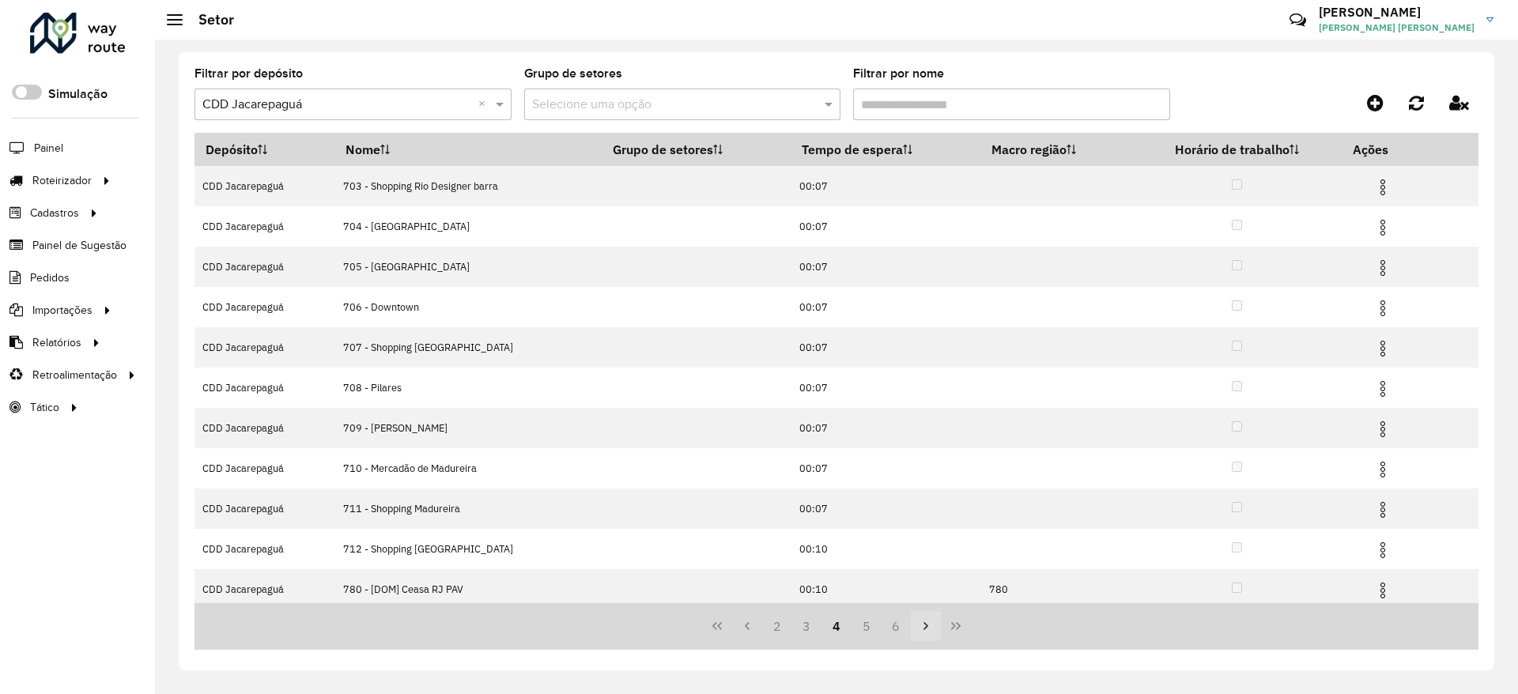
click at [932, 630] on icon "Next Page" at bounding box center [925, 626] width 13 height 13
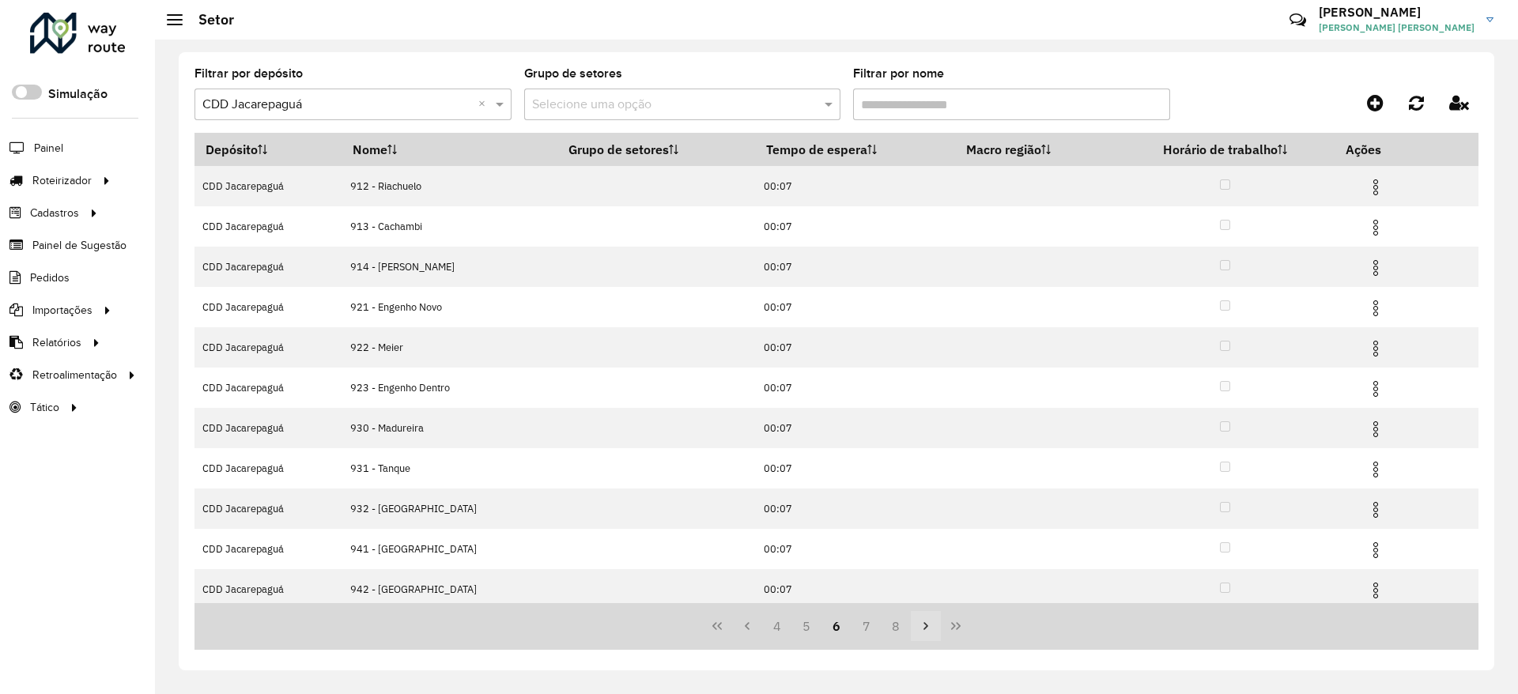
click at [932, 630] on icon "Next Page" at bounding box center [925, 626] width 13 height 13
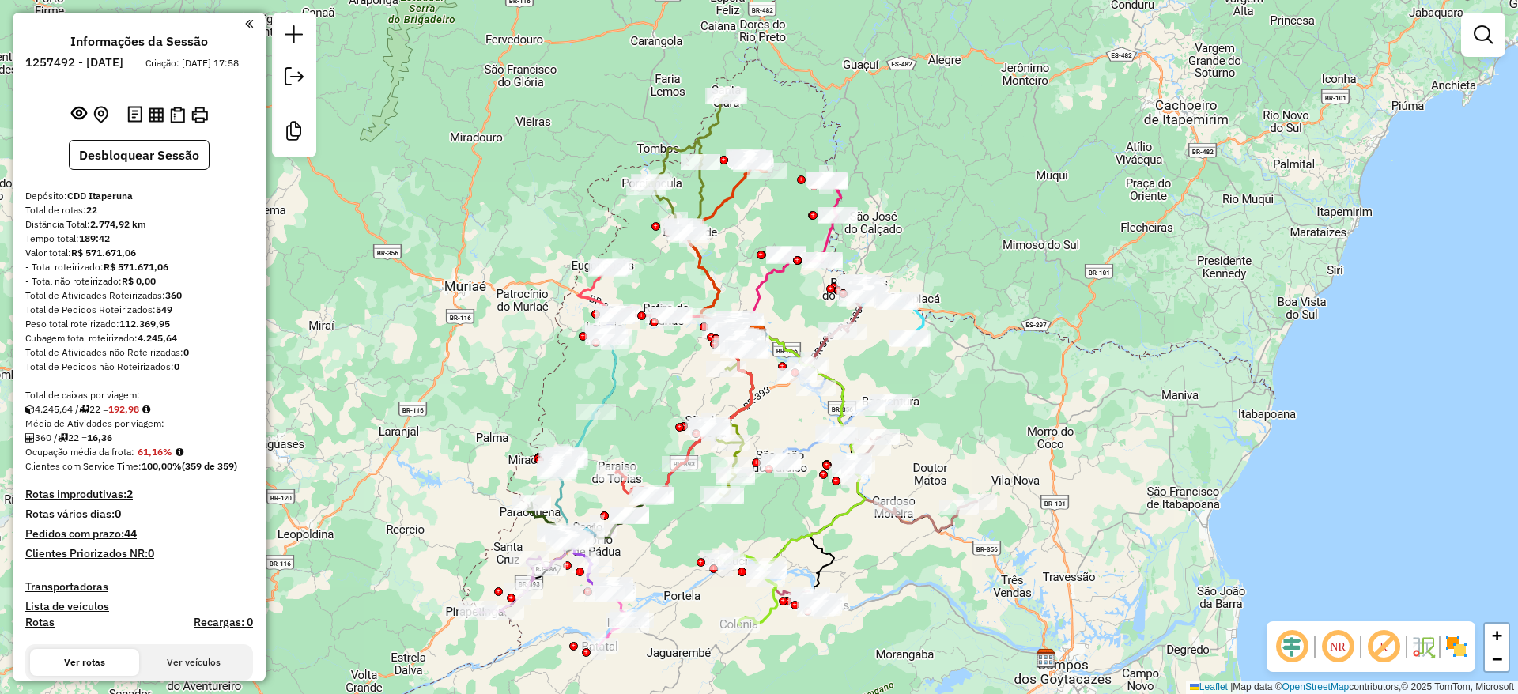
drag, startPoint x: 1094, startPoint y: 457, endPoint x: 1020, endPoint y: 311, distance: 163.3
click at [1068, 302] on div "Janela de atendimento Grade de atendimento Capacidade Transportadoras Veículos …" at bounding box center [759, 347] width 1518 height 694
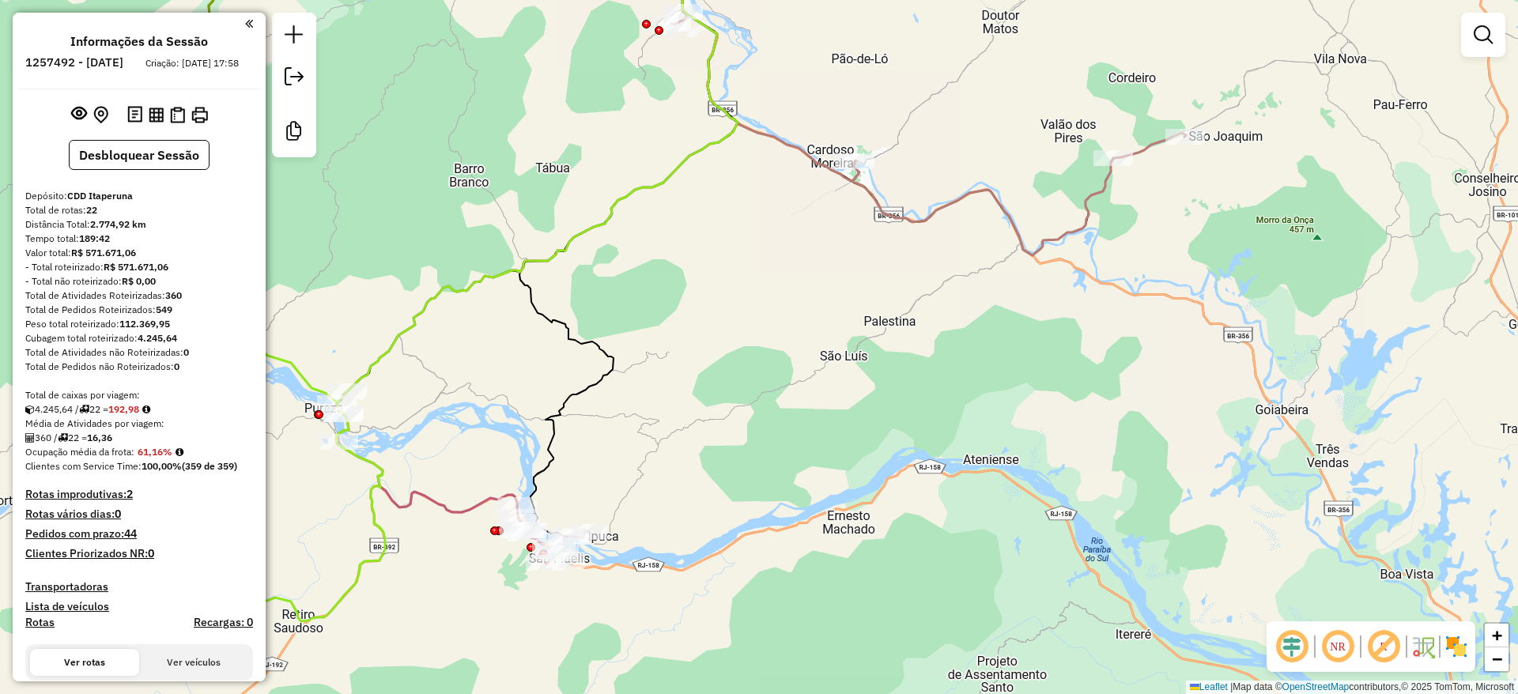
click at [1307, 666] on div "NR R" at bounding box center [1370, 646] width 209 height 51
click at [1288, 662] on em at bounding box center [1292, 647] width 38 height 38
drag, startPoint x: 1375, startPoint y: 651, endPoint x: 1409, endPoint y: 647, distance: 34.2
click at [1376, 651] on em at bounding box center [1383, 647] width 38 height 38
click at [1452, 646] on img at bounding box center [1455, 646] width 25 height 25
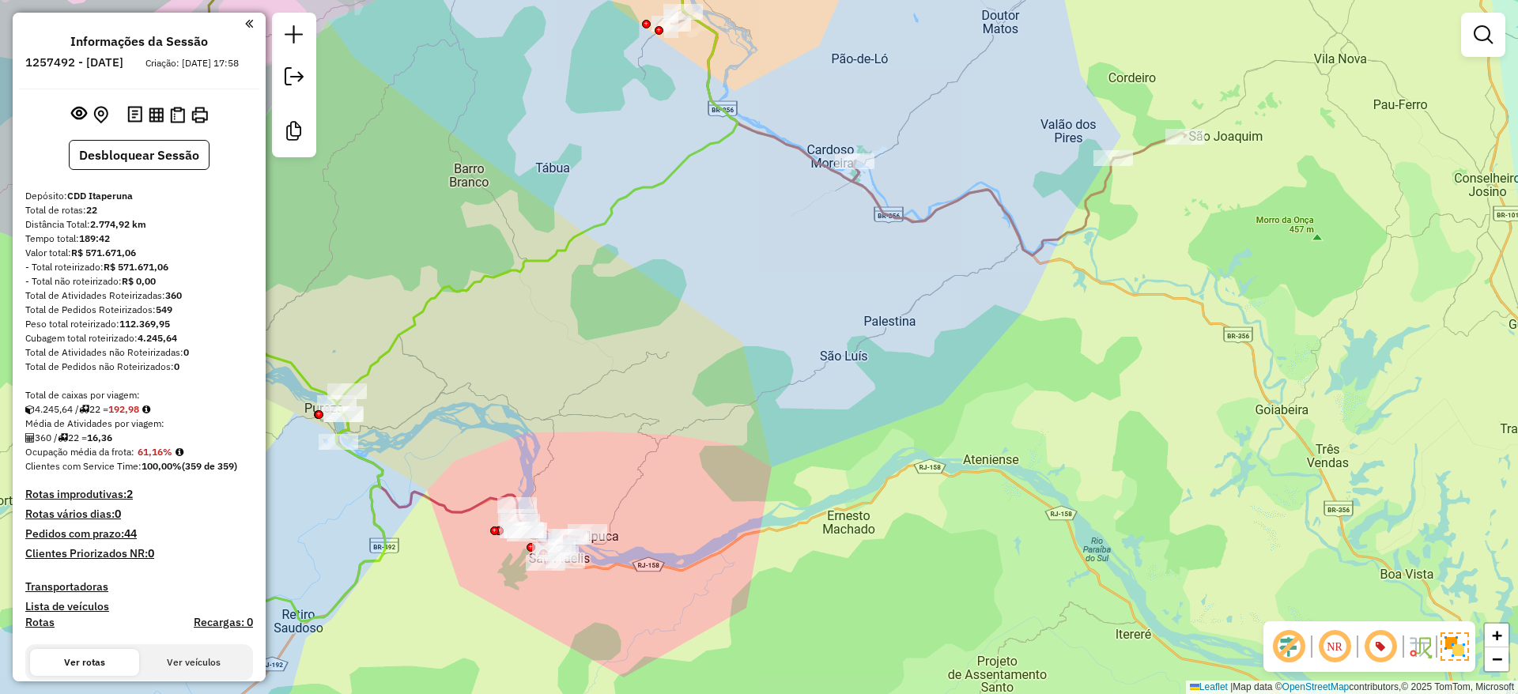
click at [1341, 511] on div "Janela de atendimento Grade de atendimento Capacidade Transportadoras Veículos …" at bounding box center [759, 347] width 1518 height 694
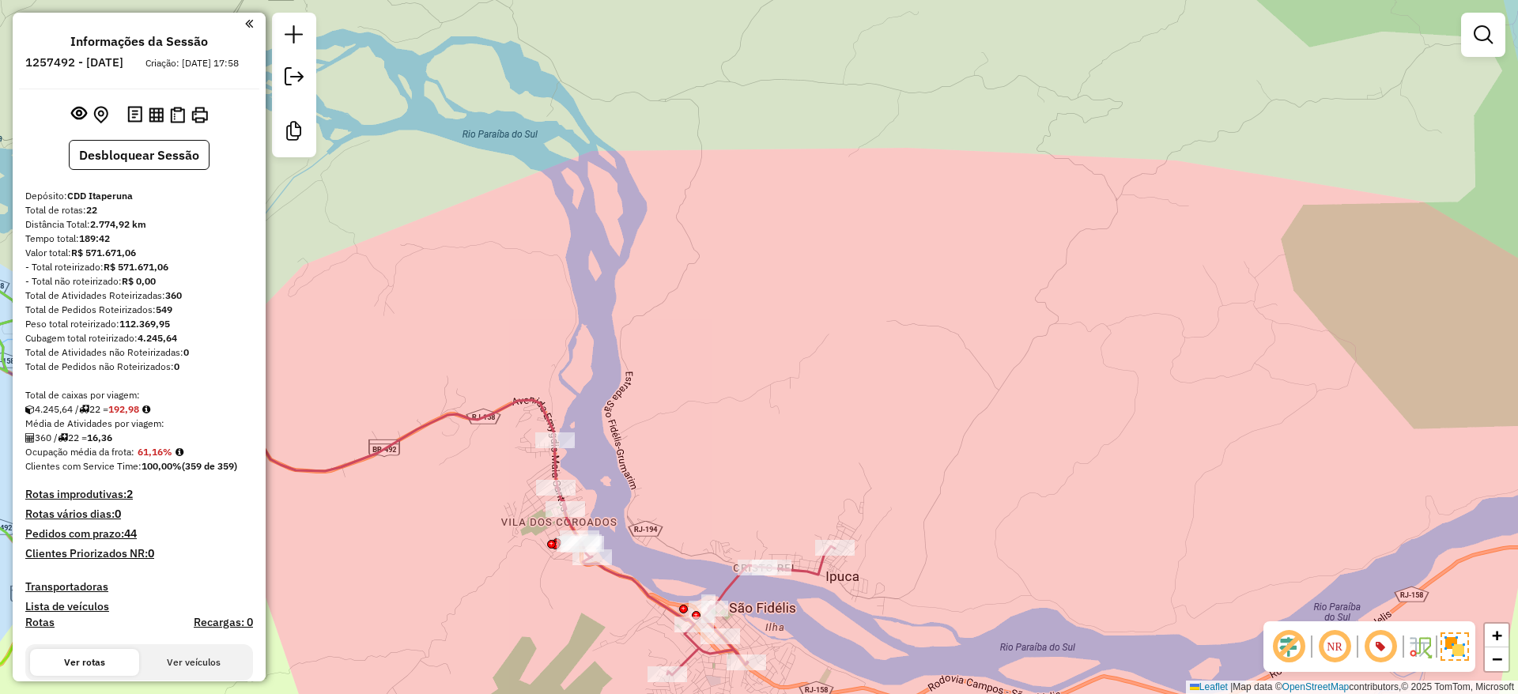
click at [485, 415] on icon at bounding box center [341, 376] width 987 height 598
select select "**********"
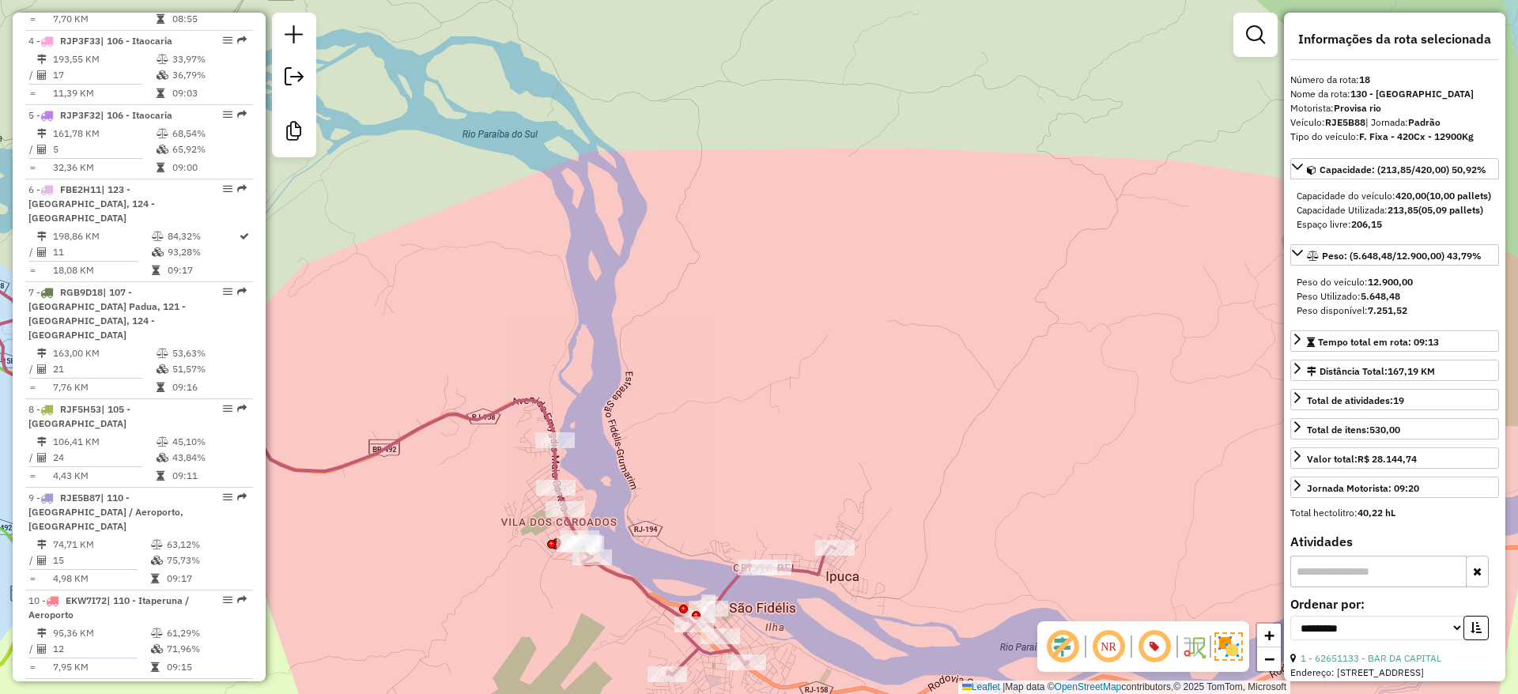
scroll to position [1960, 0]
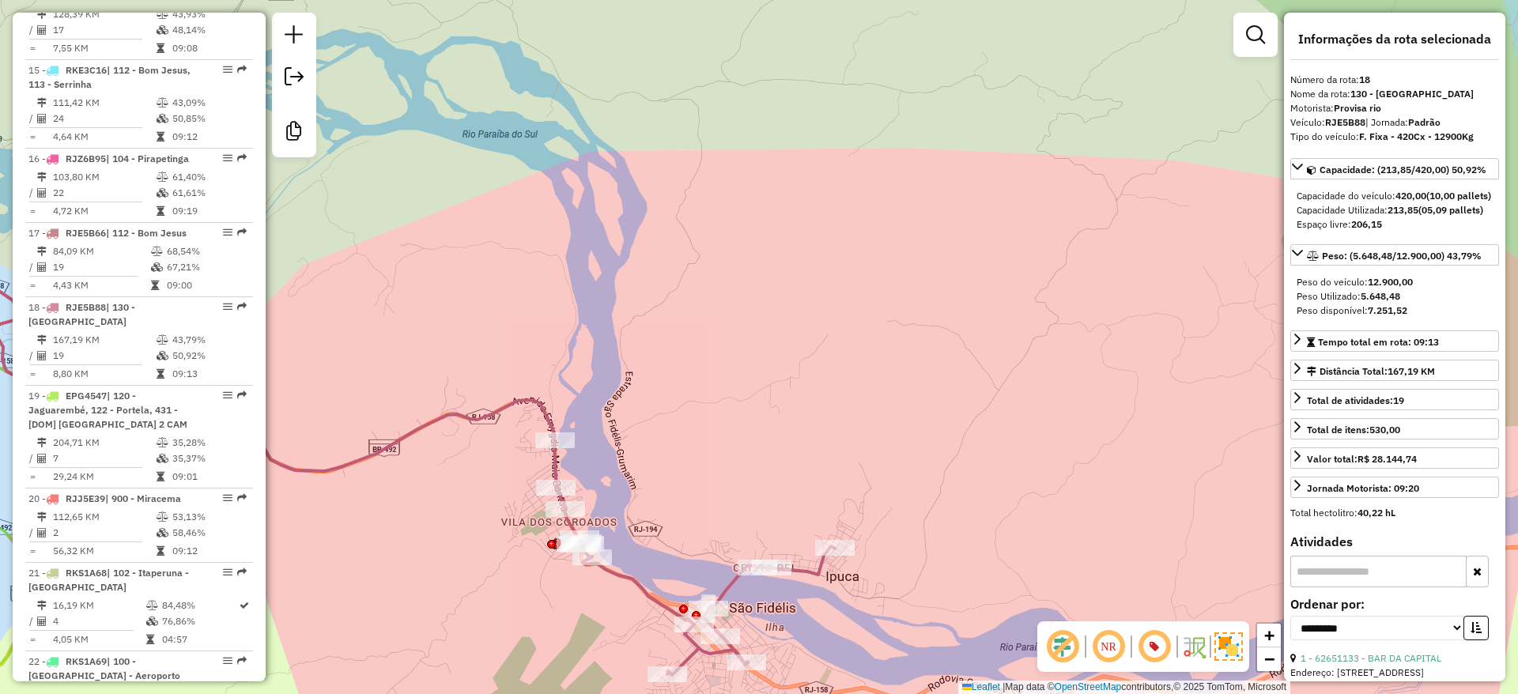
click at [1334, 124] on strong "RJE5B88" at bounding box center [1345, 122] width 40 height 12
copy div "RJE5B88"
click at [809, 82] on div "Janela de atendimento Grade de atendimento Capacidade Transportadoras Veículos …" at bounding box center [759, 347] width 1518 height 694
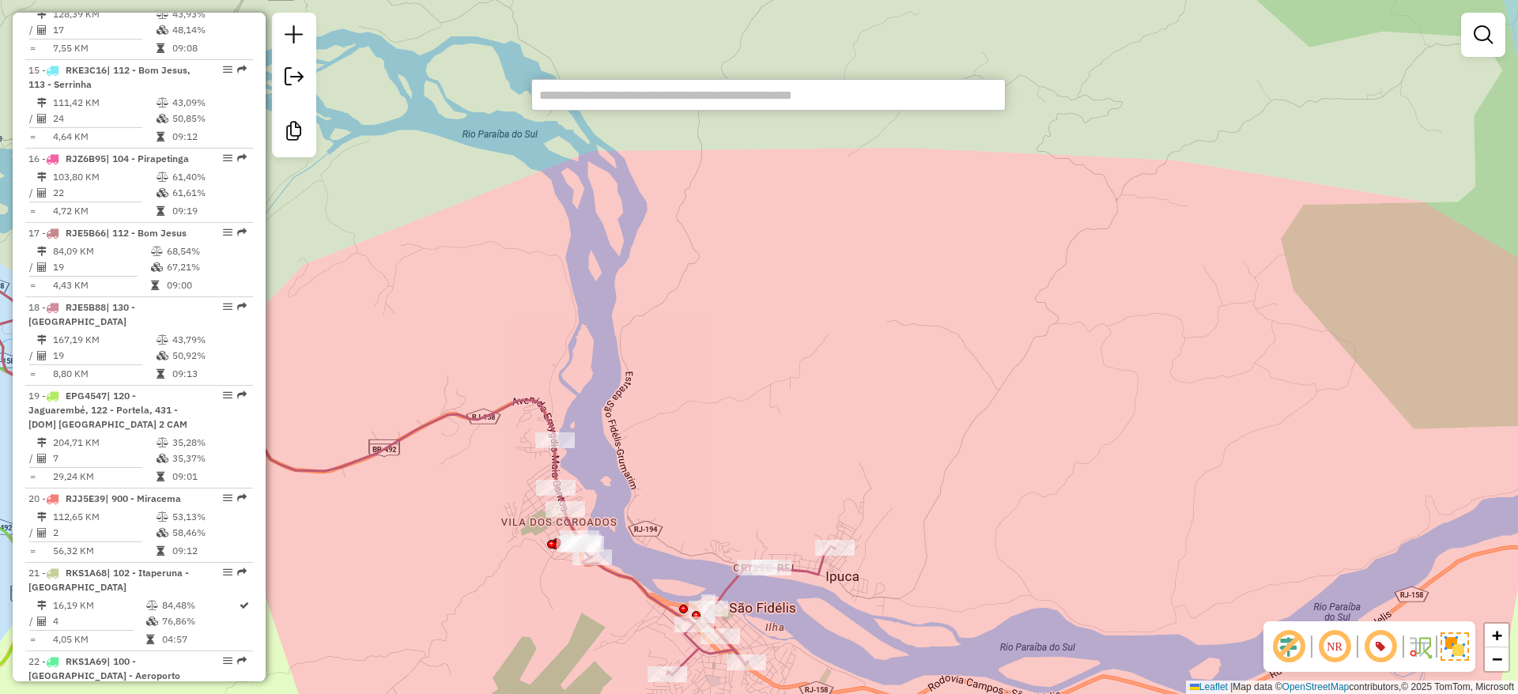
type input "*****"
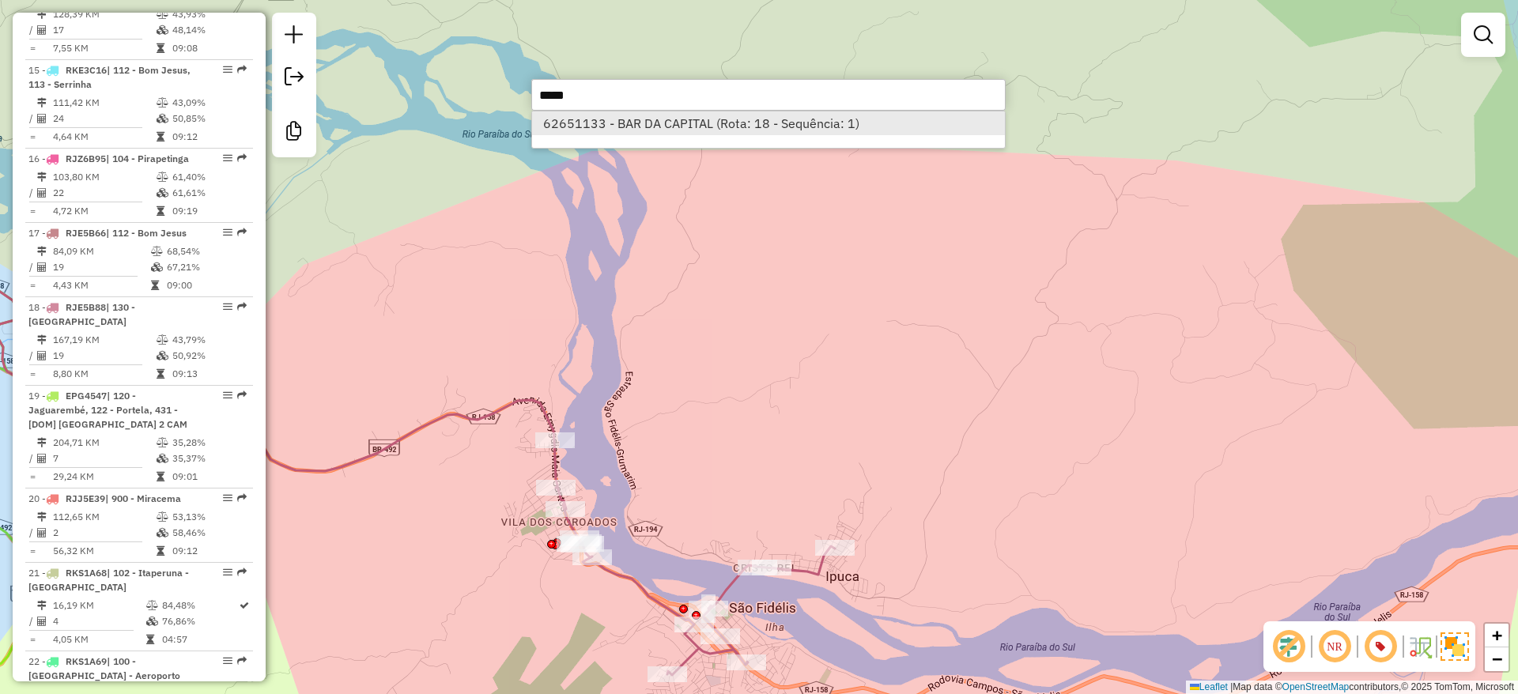
click at [700, 134] on li "62651133 - BAR DA CAPITAL (Rota: 18 - Sequência: 1)" at bounding box center [768, 123] width 473 height 24
select select "**********"
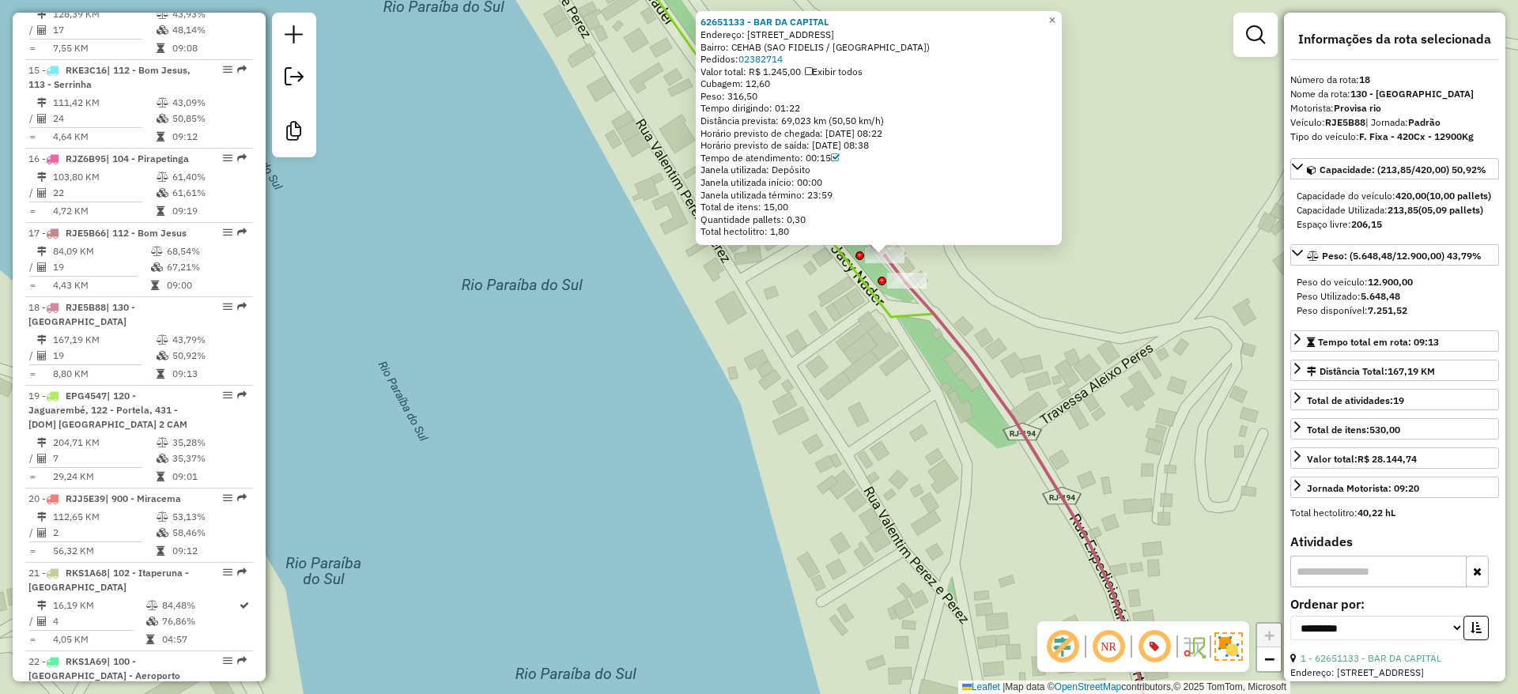
drag, startPoint x: 832, startPoint y: 357, endPoint x: 815, endPoint y: 427, distance: 72.5
click at [816, 427] on div "62651133 - BAR DA CAPITAL Endereço: RUA LATERAL 170 170 Bairro: CEHAB (SAO FIDE…" at bounding box center [759, 347] width 1518 height 694
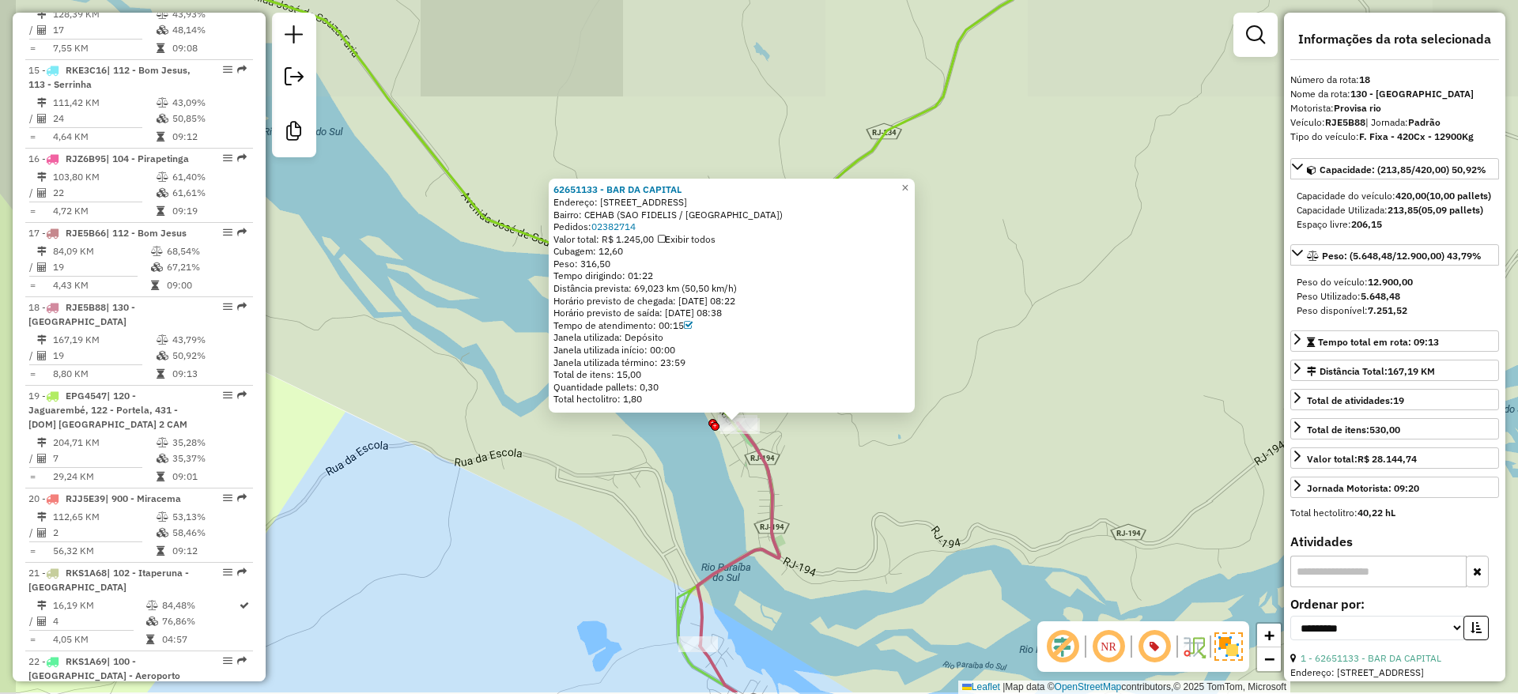
drag, startPoint x: 577, startPoint y: 539, endPoint x: 615, endPoint y: 504, distance: 51.5
click at [615, 504] on div "62651133 - BAR DA CAPITAL Endereço: RUA LATERAL 170 170 Bairro: CEHAB (SAO FIDE…" at bounding box center [759, 347] width 1518 height 694
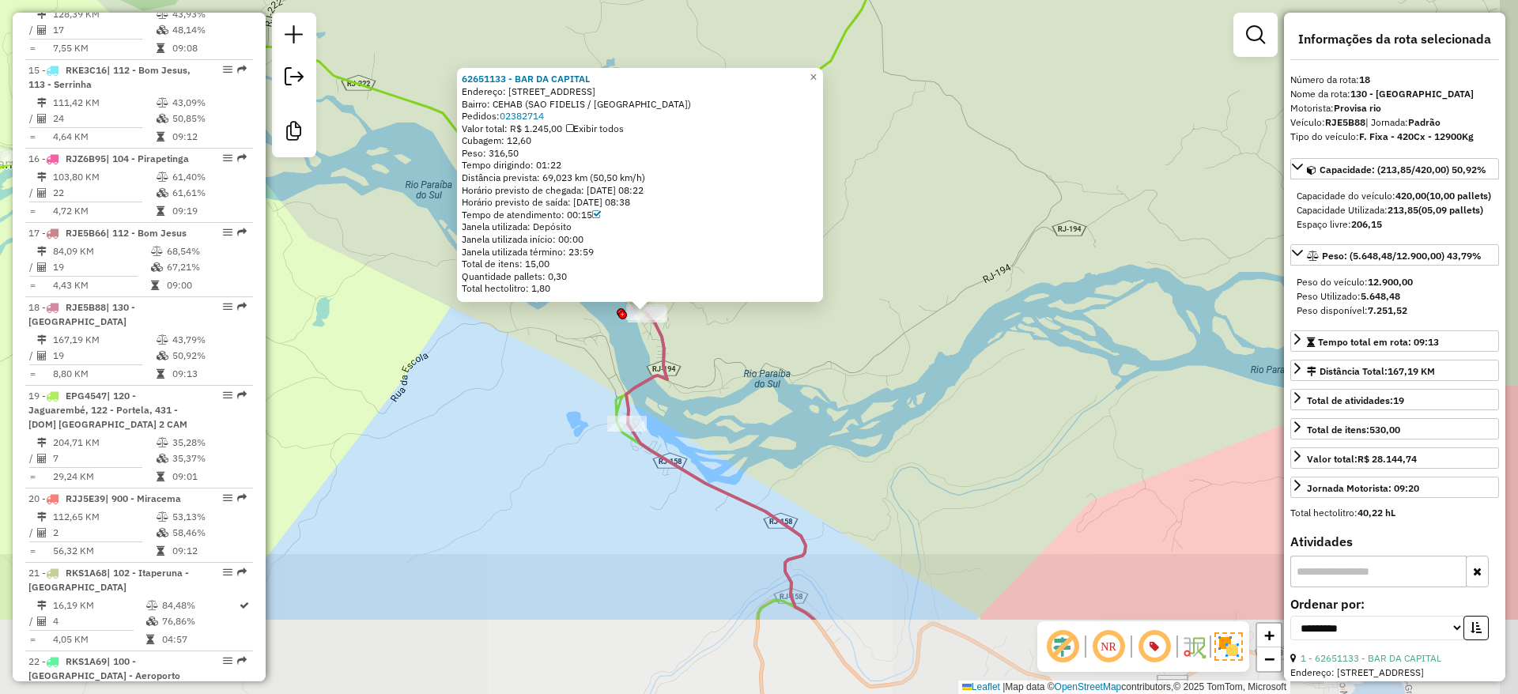
drag, startPoint x: 572, startPoint y: 552, endPoint x: 524, endPoint y: 399, distance: 159.8
click at [524, 399] on div "62651133 - BAR DA CAPITAL Endereço: RUA LATERAL 170 170 Bairro: CEHAB (SAO FIDE…" at bounding box center [759, 347] width 1518 height 694
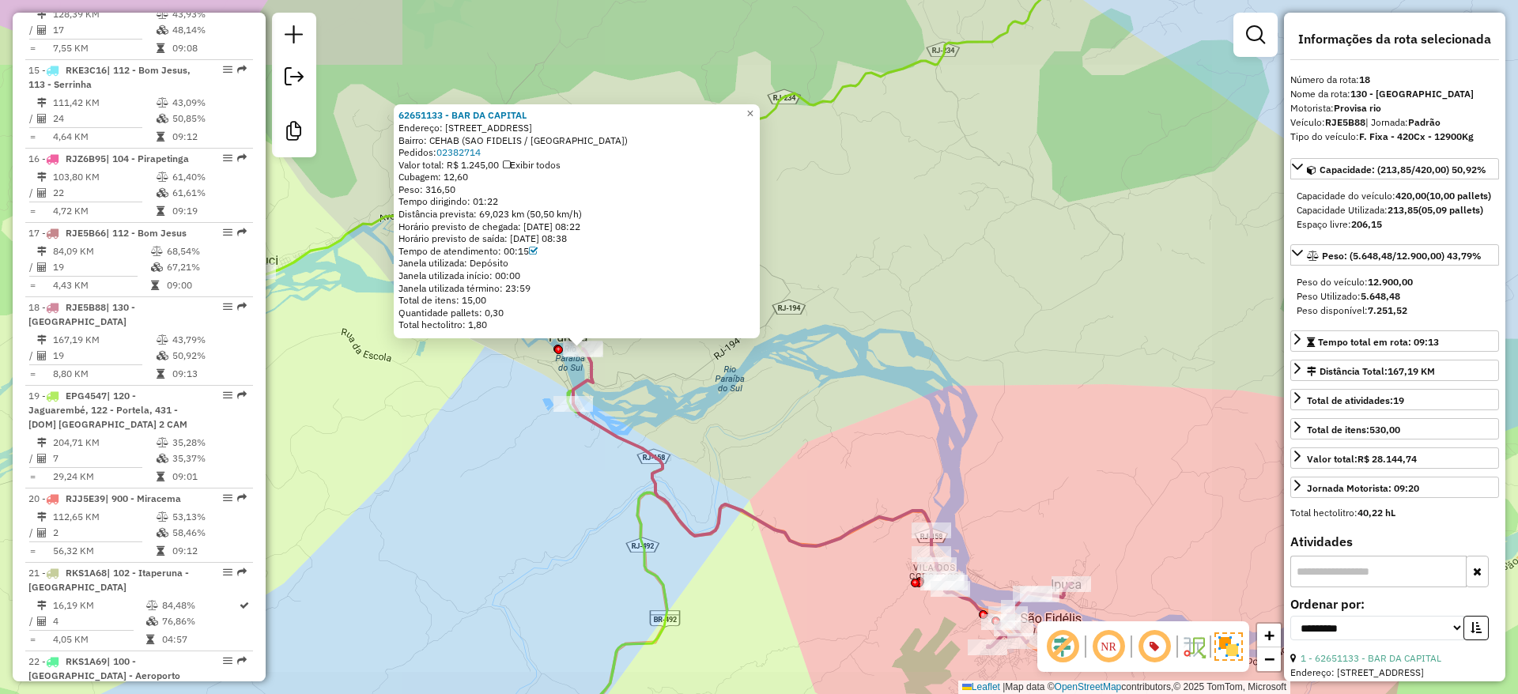
drag, startPoint x: 523, startPoint y: 522, endPoint x: 496, endPoint y: 435, distance: 91.0
click at [521, 511] on div "62651133 - BAR DA CAPITAL Endereço: RUA LATERAL 170 170 Bairro: CEHAB (SAO FIDE…" at bounding box center [759, 347] width 1518 height 694
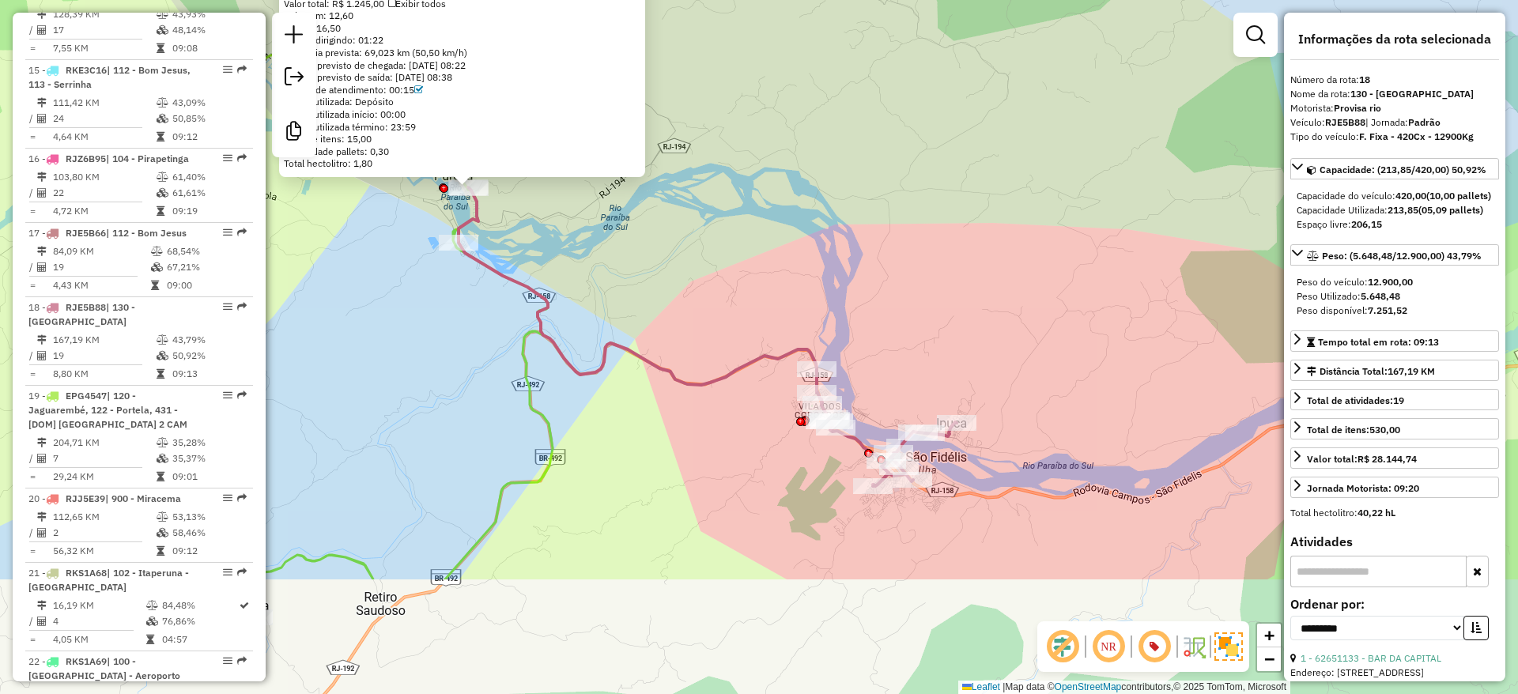
drag, startPoint x: 604, startPoint y: 546, endPoint x: 466, endPoint y: 362, distance: 230.3
click at [466, 362] on div "62651133 - BAR DA CAPITAL Endereço: RUA LATERAL 170 170 Bairro: CEHAB (SAO FIDE…" at bounding box center [759, 347] width 1518 height 694
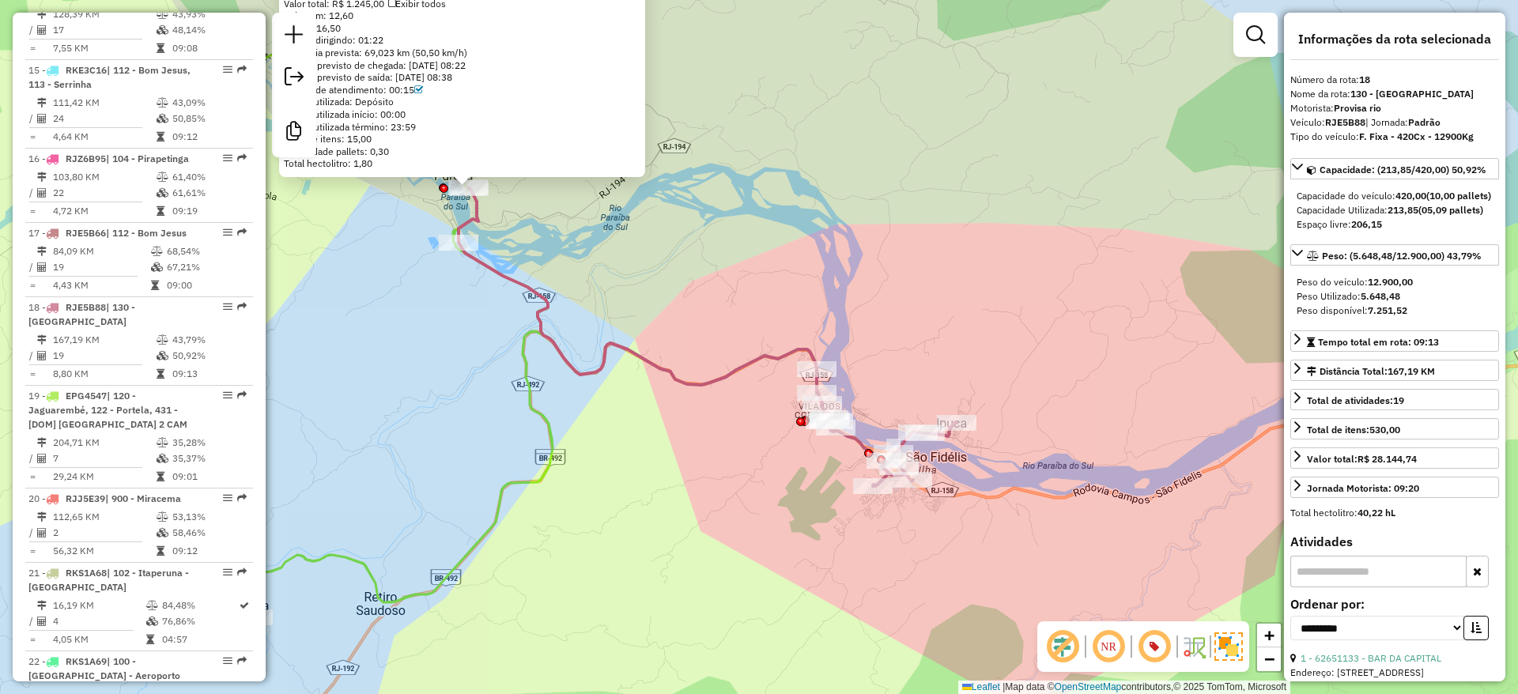
click at [515, 427] on div "62651133 - BAR DA CAPITAL Endereço: RUA LATERAL 170 170 Bairro: CEHAB (SAO FIDE…" at bounding box center [759, 347] width 1518 height 694
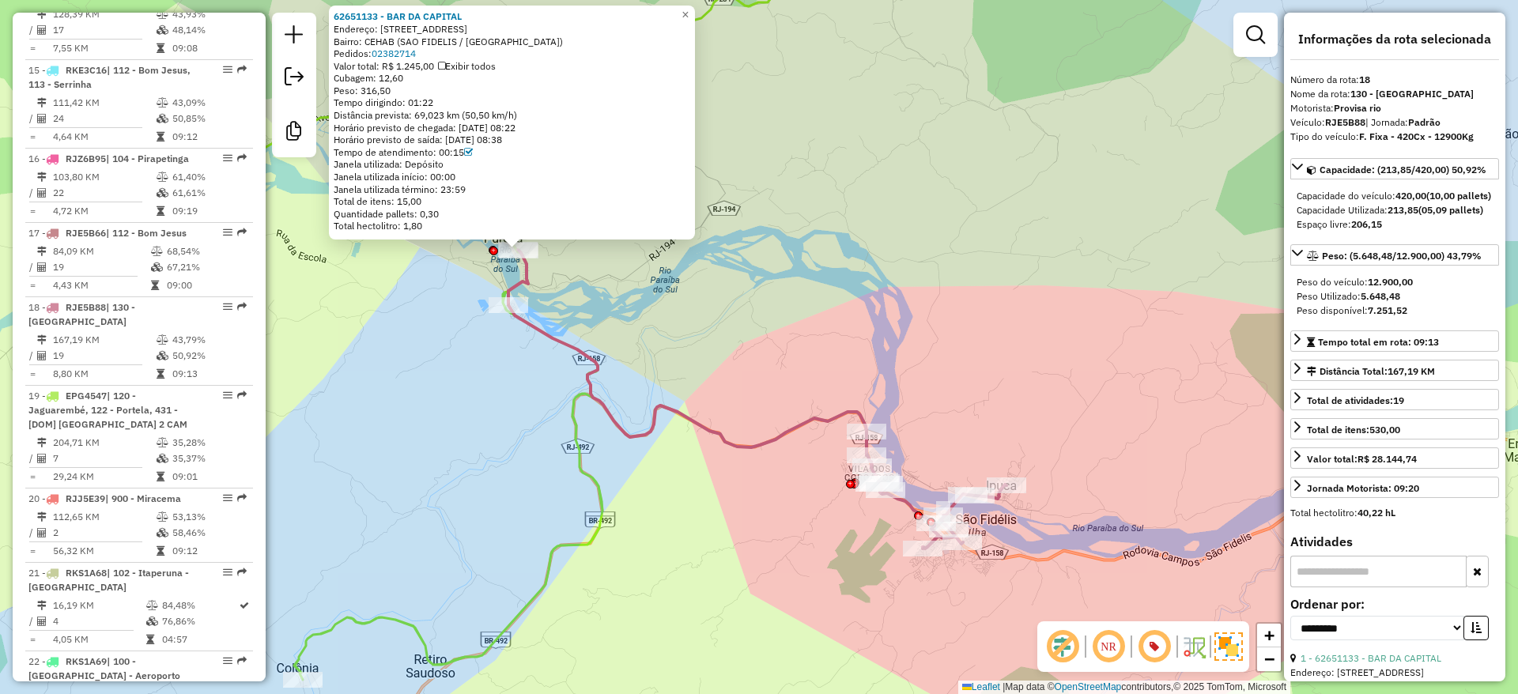
click at [550, 475] on div "62651133 - BAR DA CAPITAL Endereço: RUA LATERAL 170 170 Bairro: CEHAB (SAO FIDE…" at bounding box center [759, 347] width 1518 height 694
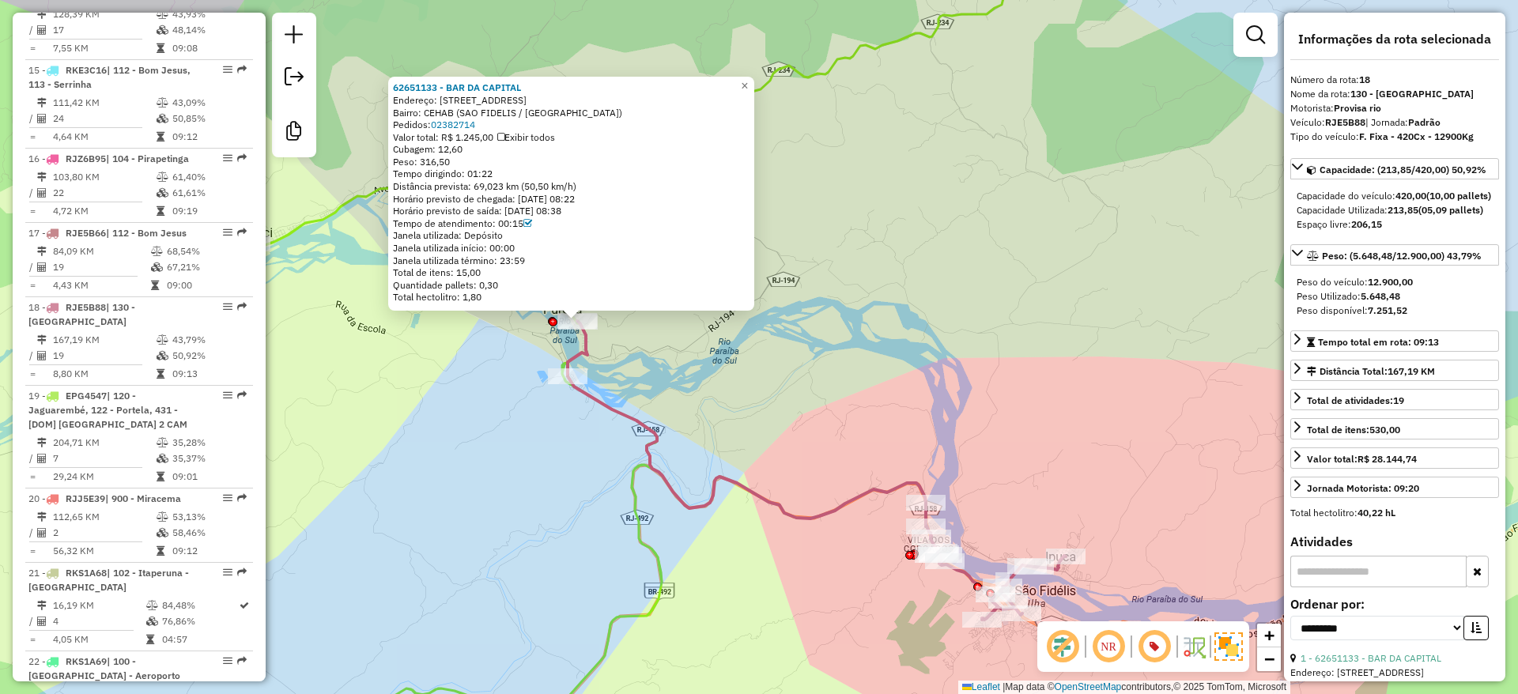
drag, startPoint x: 550, startPoint y: 475, endPoint x: 576, endPoint y: 503, distance: 38.0
click at [576, 503] on div "62651133 - BAR DA CAPITAL Endereço: RUA LATERAL 170 170 Bairro: CEHAB (SAO FIDE…" at bounding box center [759, 347] width 1518 height 694
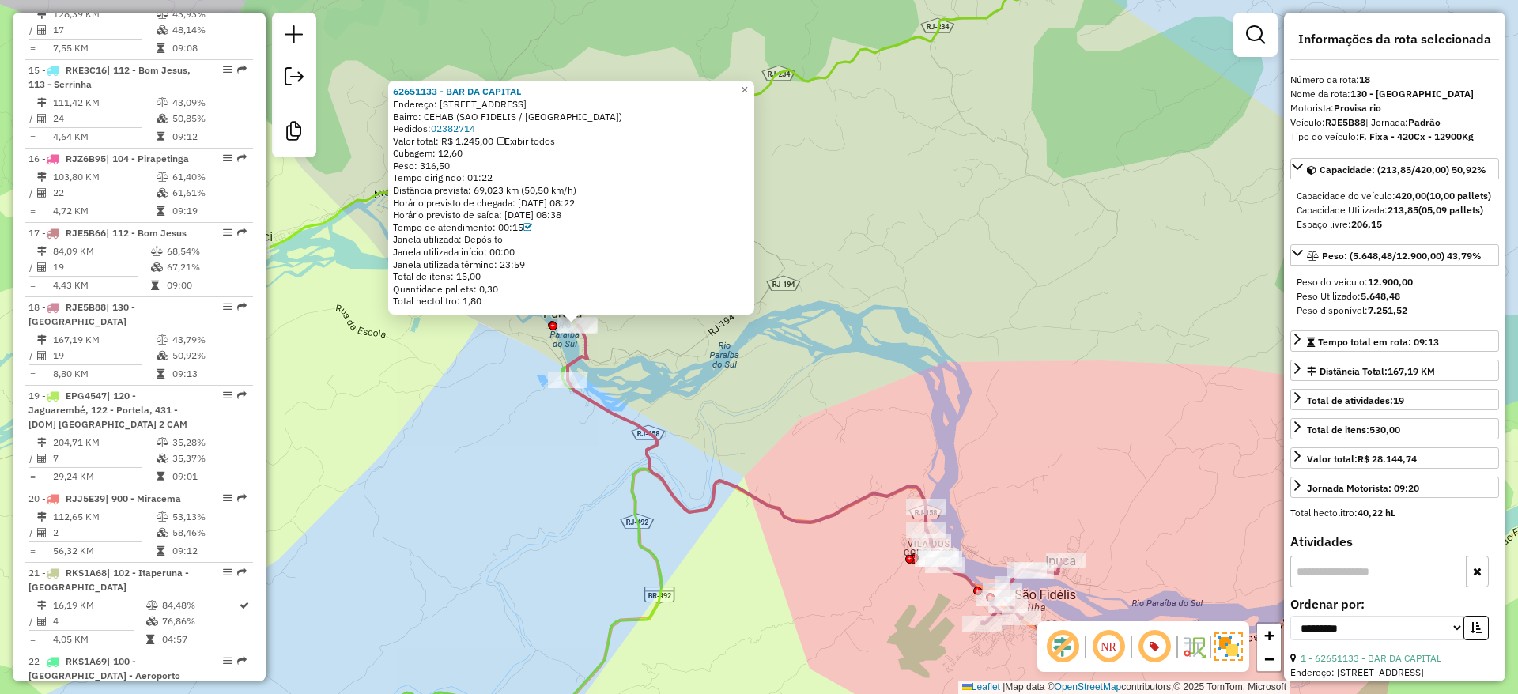
drag, startPoint x: 760, startPoint y: 349, endPoint x: 849, endPoint y: 436, distance: 123.5
click at [849, 436] on div "62651133 - BAR DA CAPITAL Endereço: RUA LATERAL 170 170 Bairro: CEHAB (SAO FIDE…" at bounding box center [759, 347] width 1518 height 694
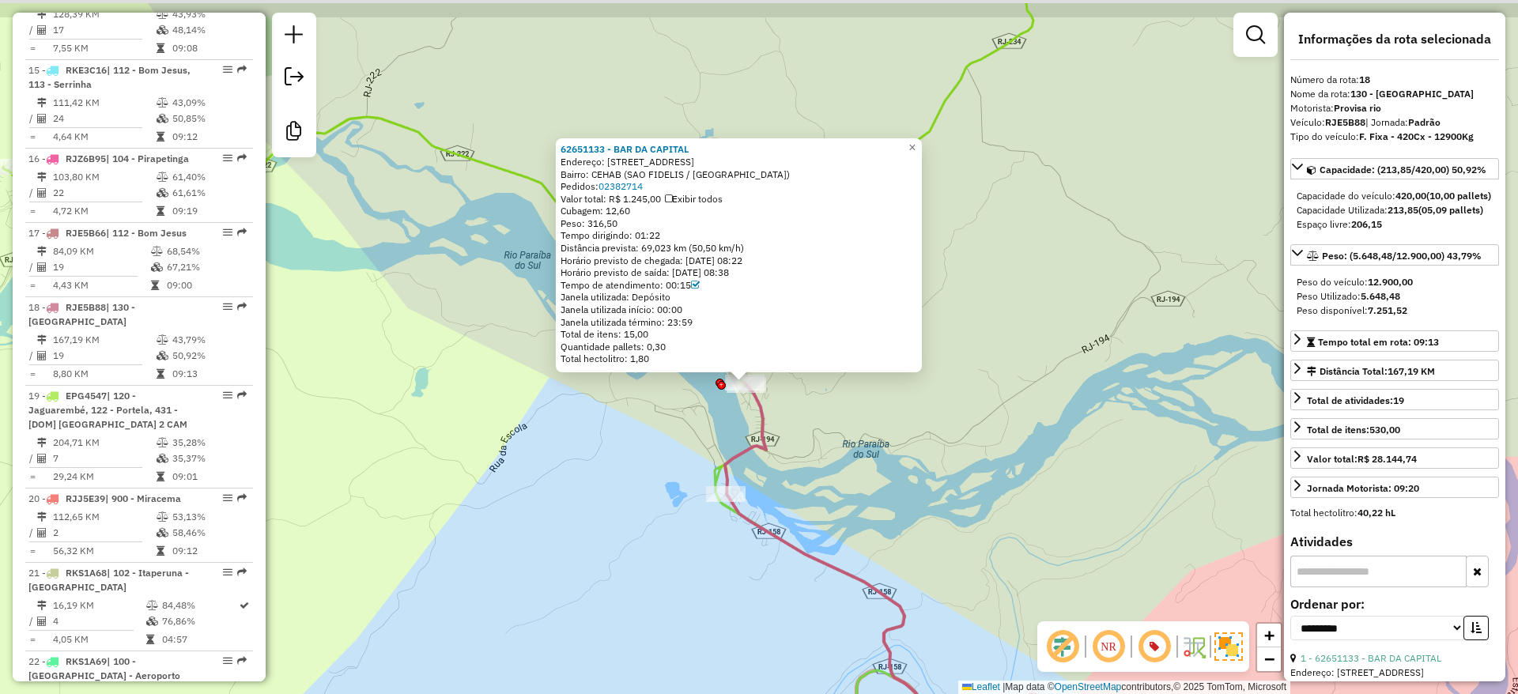
drag, startPoint x: 567, startPoint y: 489, endPoint x: 532, endPoint y: 561, distance: 80.6
click at [532, 561] on div "62651133 - BAR DA CAPITAL Endereço: RUA LATERAL 170 170 Bairro: CEHAB (SAO FIDE…" at bounding box center [759, 347] width 1518 height 694
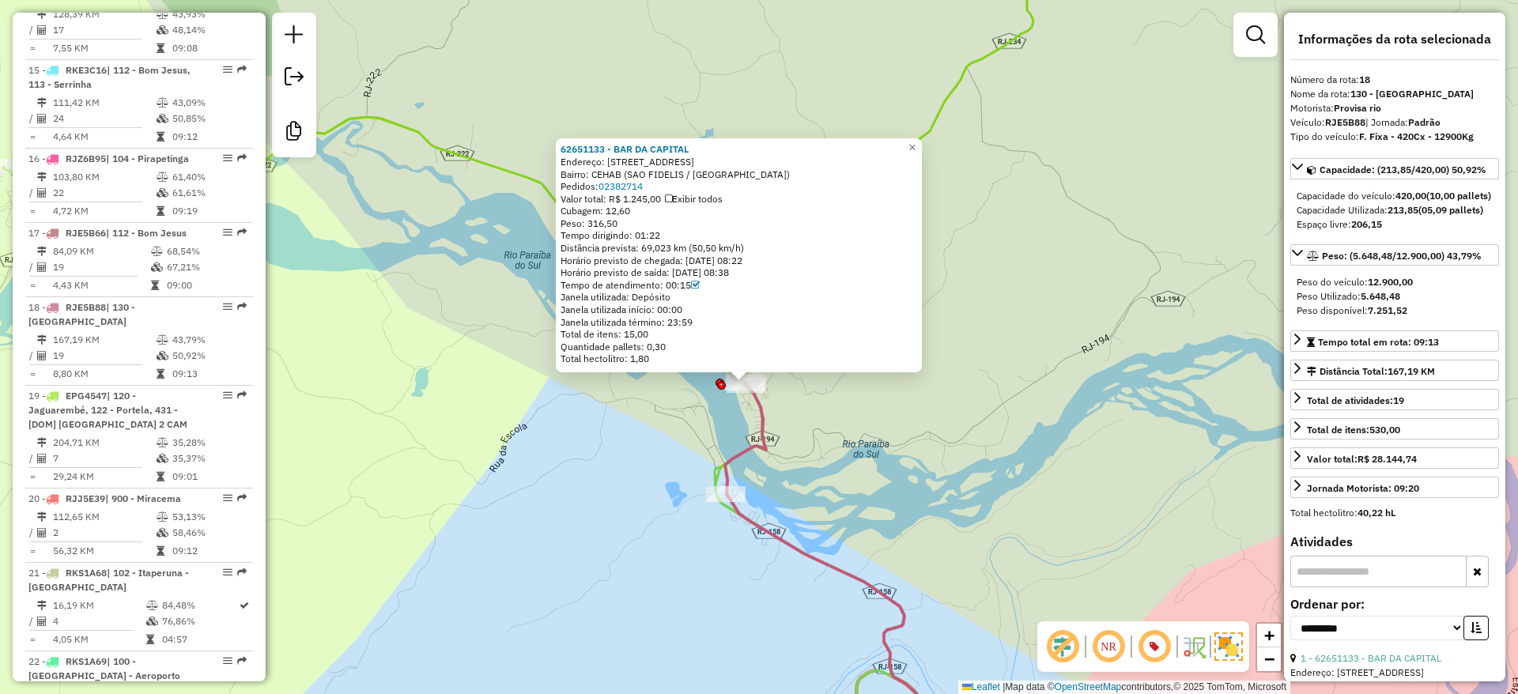
click at [483, 474] on div "62651133 - BAR DA CAPITAL Endereço: RUA LATERAL 170 170 Bairro: CEHAB (SAO FIDE…" at bounding box center [759, 347] width 1518 height 694
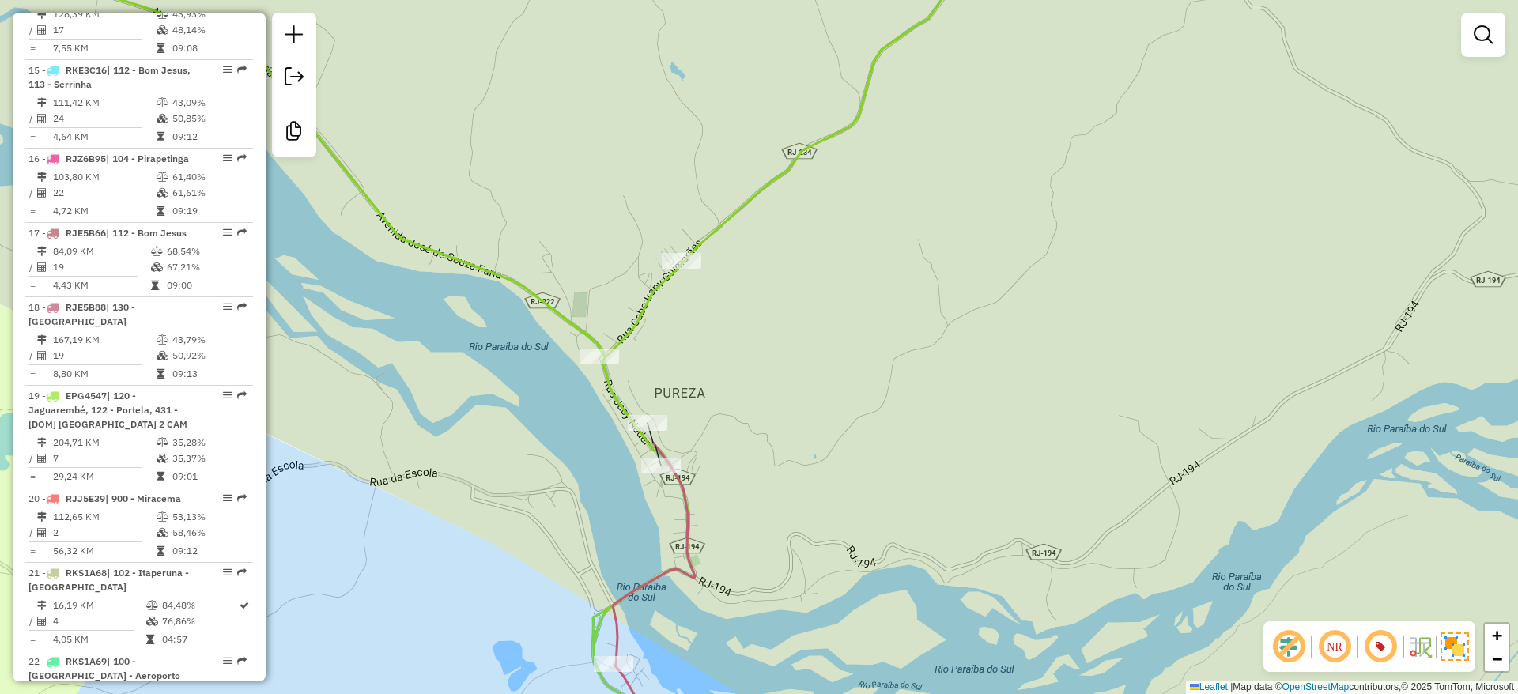
click at [660, 473] on div at bounding box center [661, 466] width 40 height 16
select select "**********"
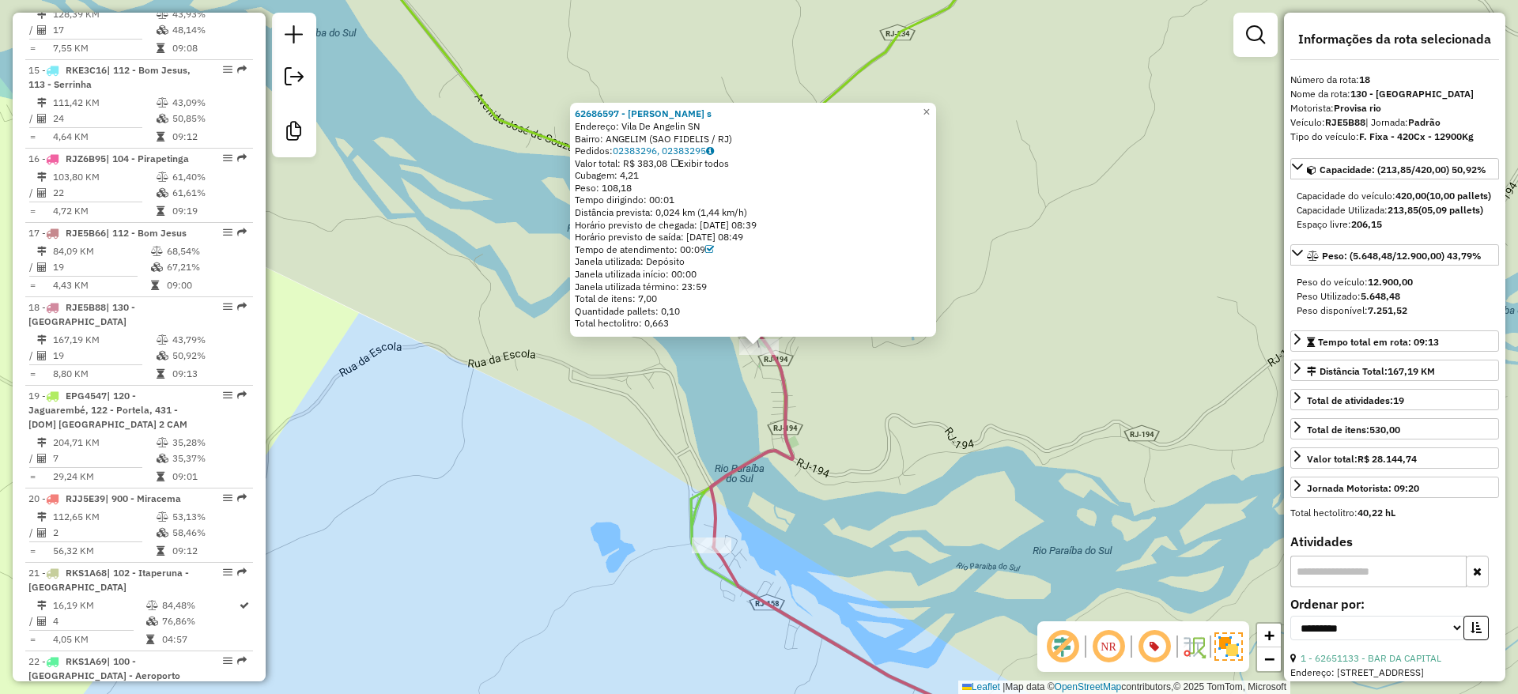
click at [907, 462] on div "62686597 - Mercadinho Angeli s Endereço: Vila De Angelin SN Bairro: ANGELIM (SA…" at bounding box center [759, 347] width 1518 height 694
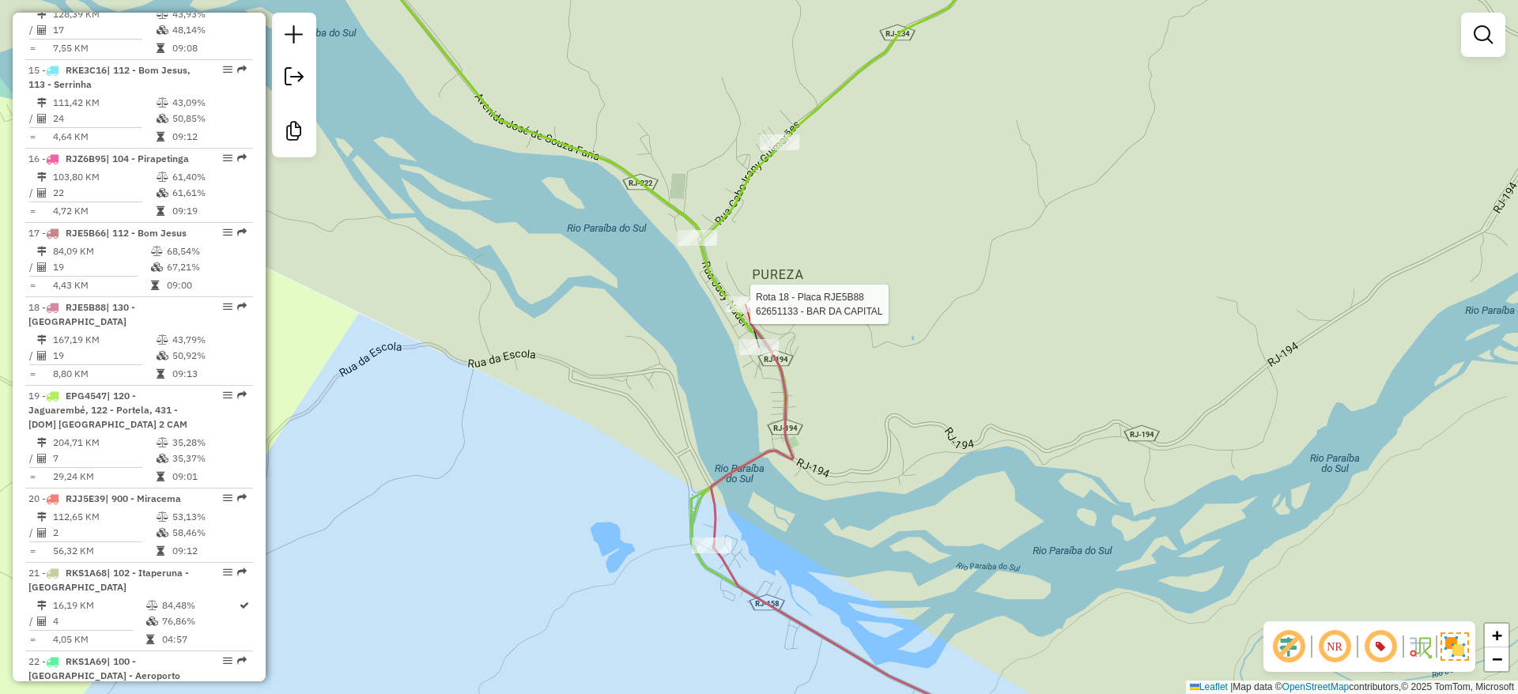
select select "**********"
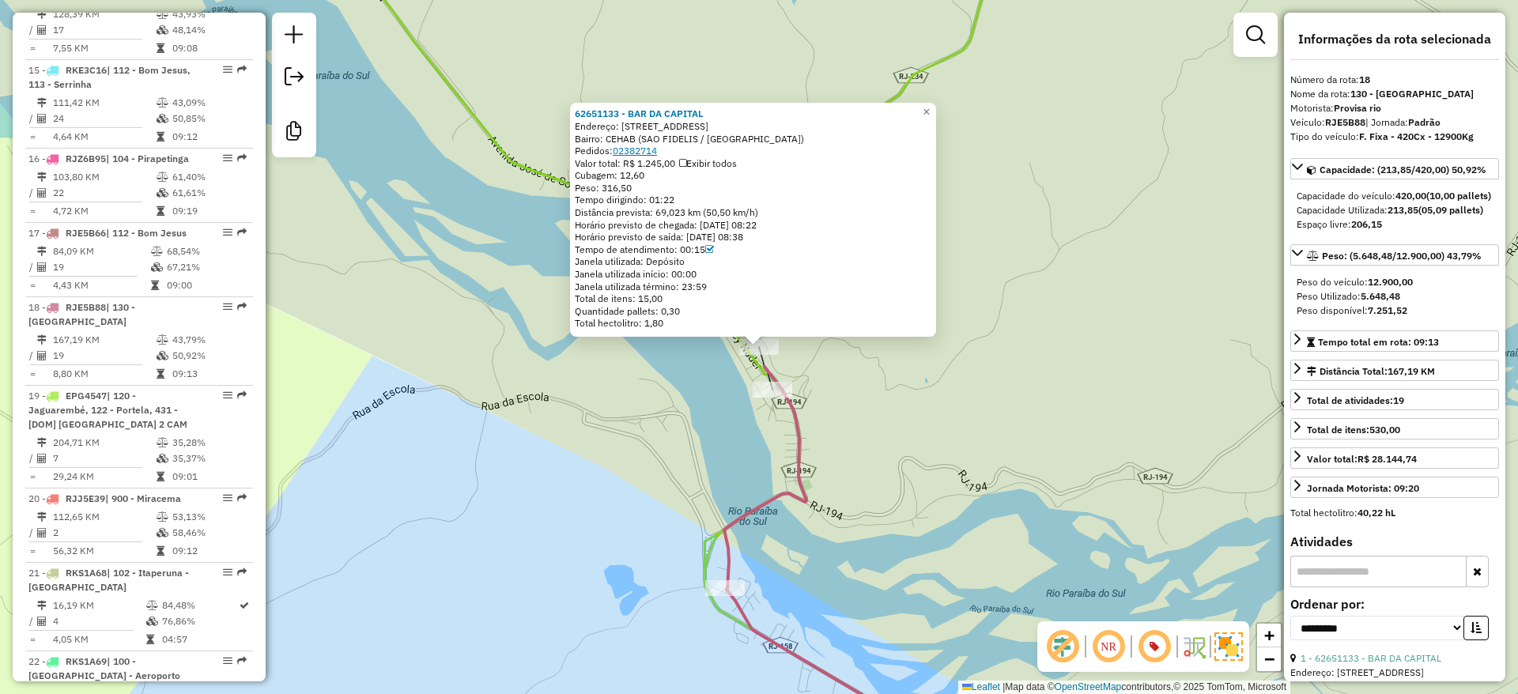
click at [648, 149] on link "02382714" at bounding box center [635, 151] width 44 height 12
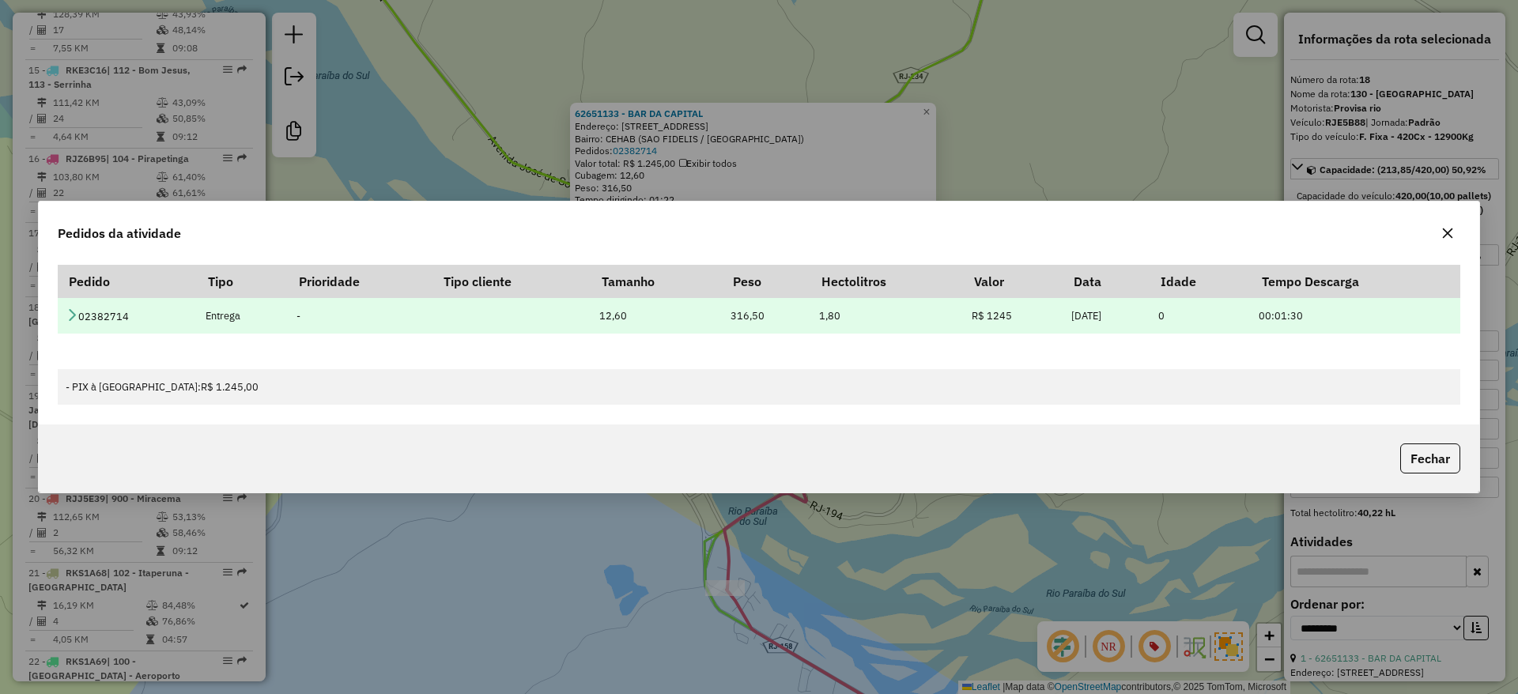
click at [66, 314] on icon at bounding box center [72, 314] width 13 height 13
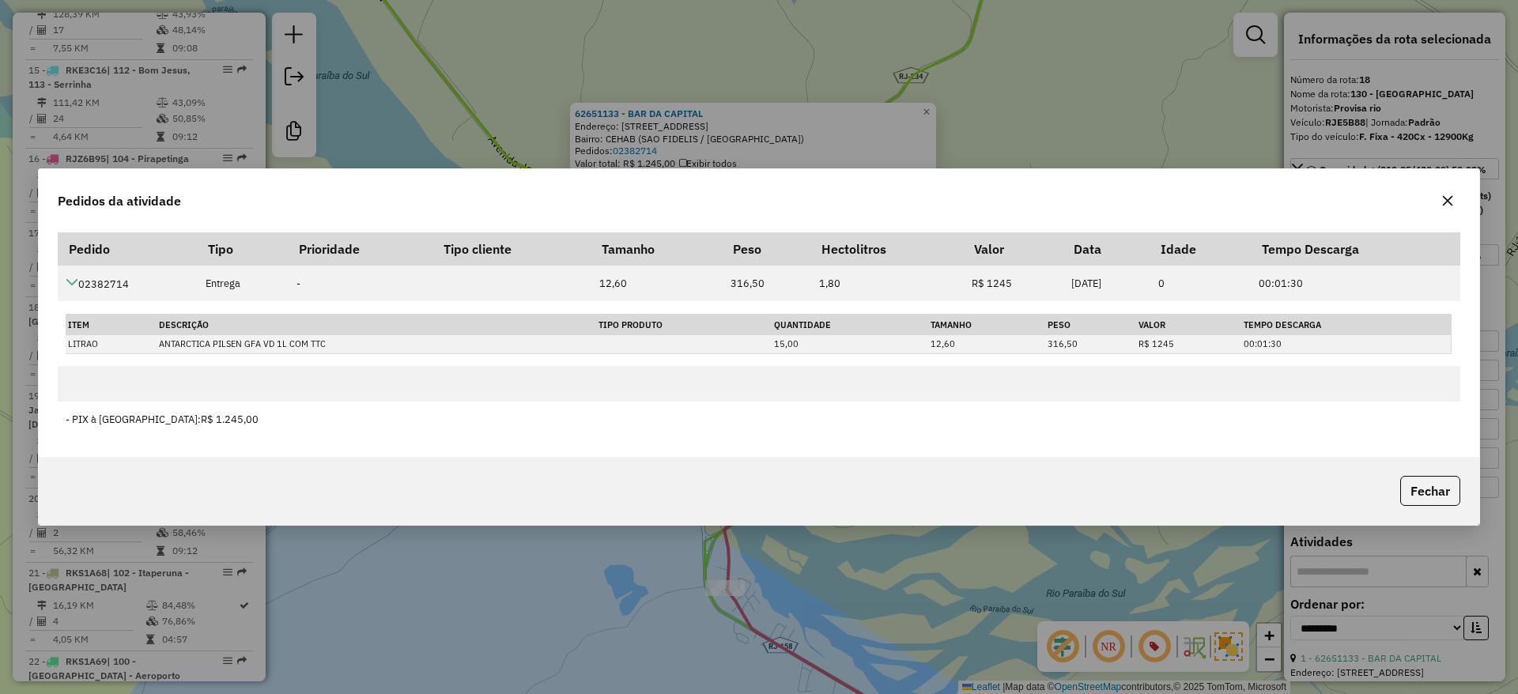
click at [1441, 198] on icon "button" at bounding box center [1447, 200] width 13 height 13
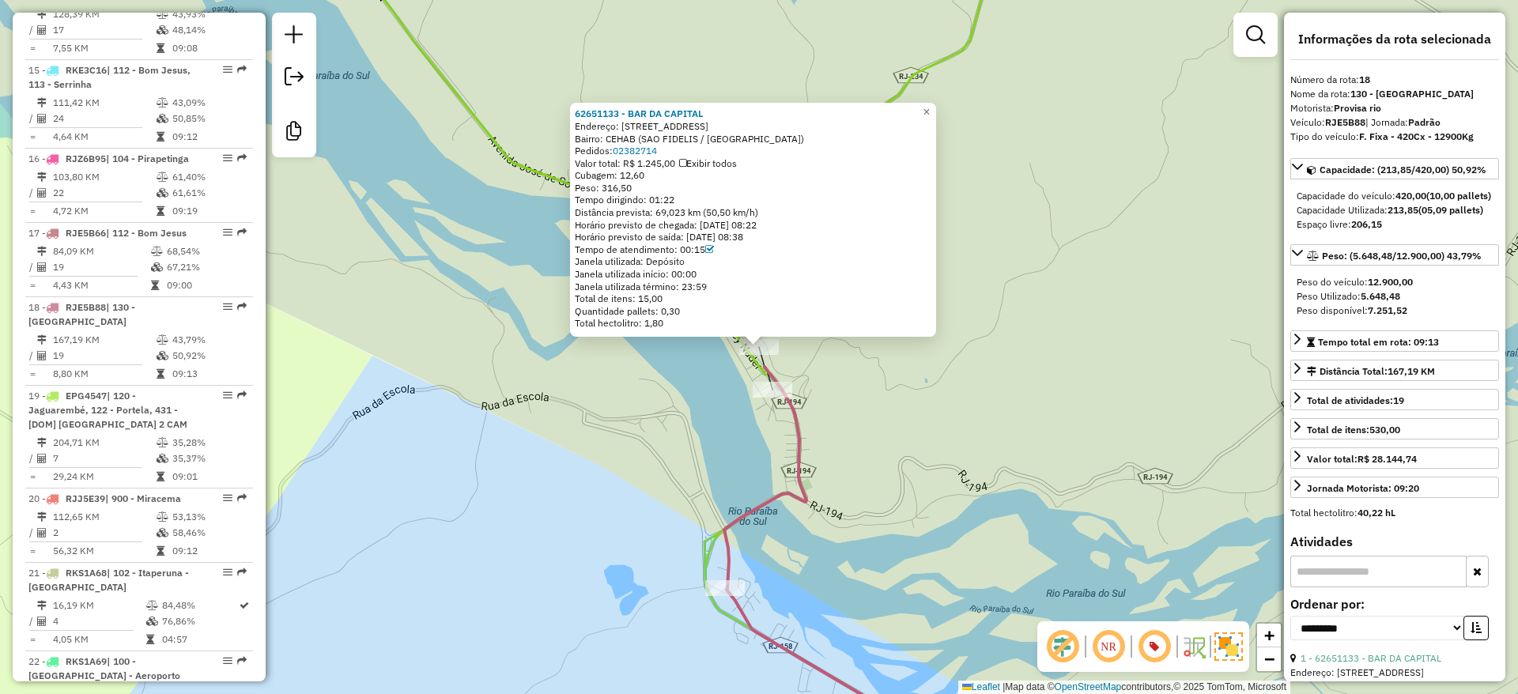
click at [686, 105] on div "62651133 - BAR DA CAPITAL Endereço: RUA LATERAL 170 170 Bairro: CEHAB (SAO FIDE…" at bounding box center [753, 220] width 366 height 234
click at [682, 112] on strong "62651133 - BAR DA CAPITAL" at bounding box center [639, 114] width 128 height 12
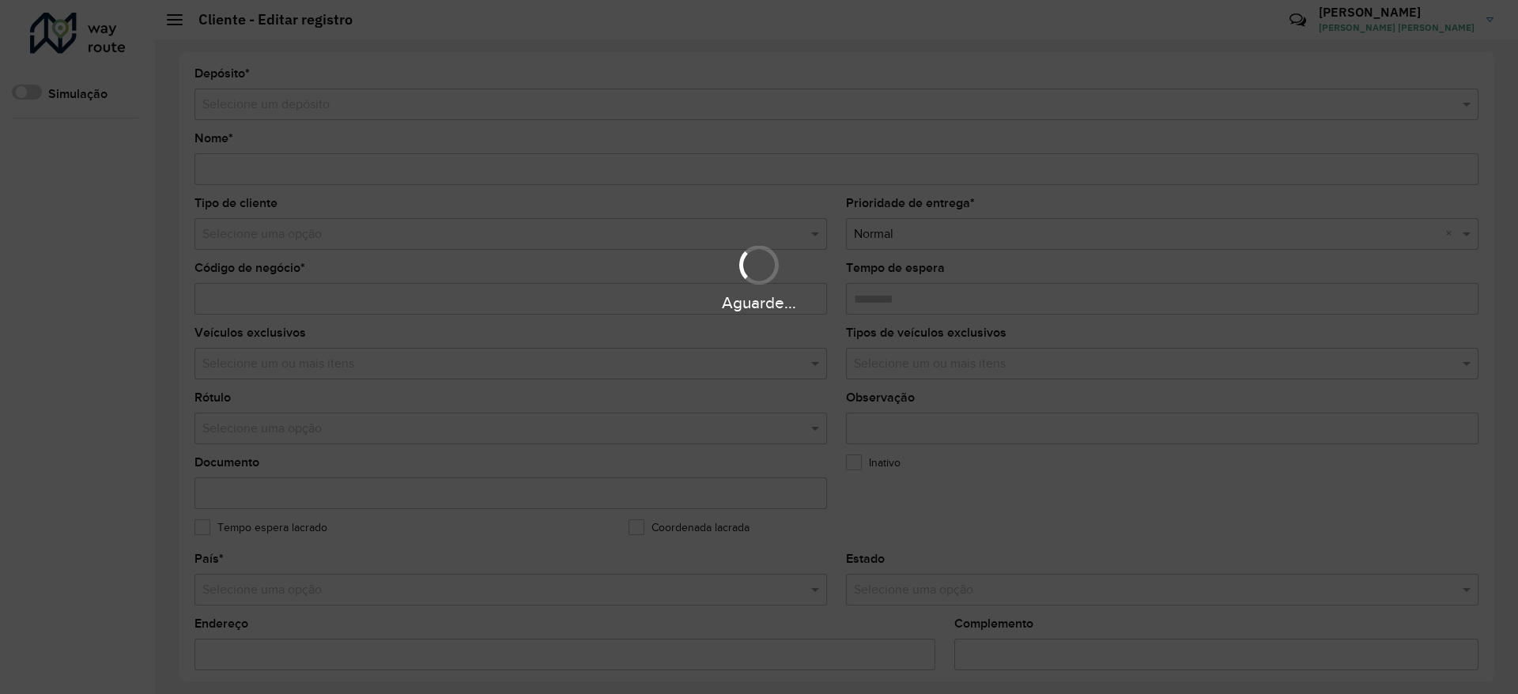
type input "**********"
type input "********"
type input "**********"
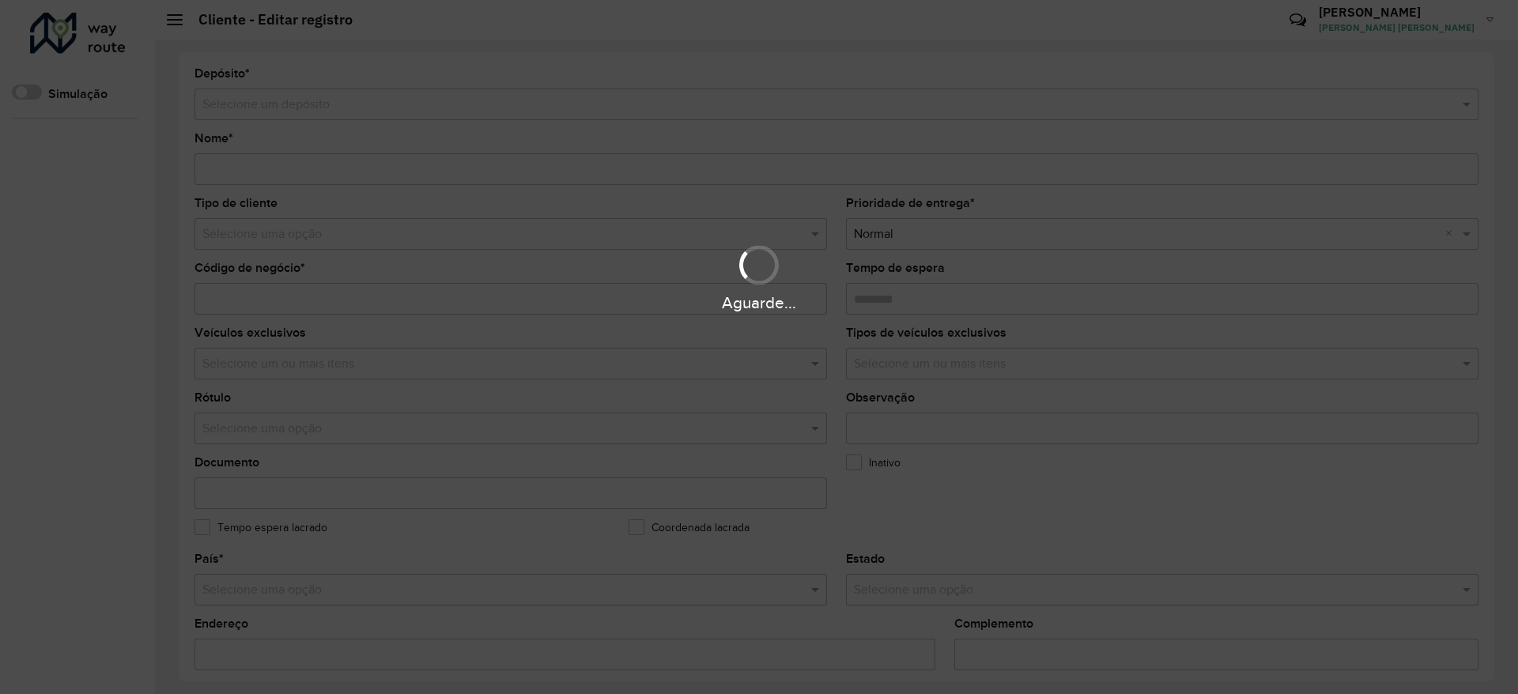
type input "*****"
type input "**********"
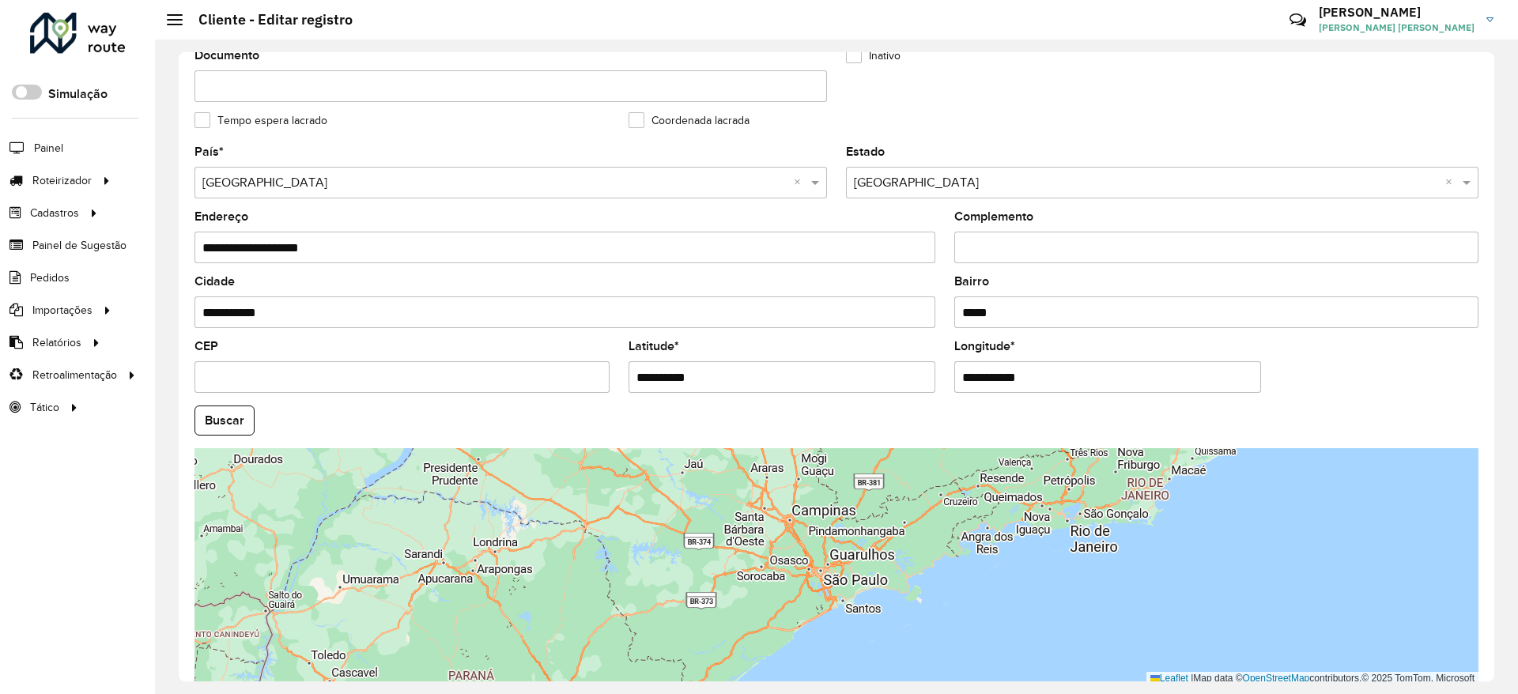
scroll to position [482, 0]
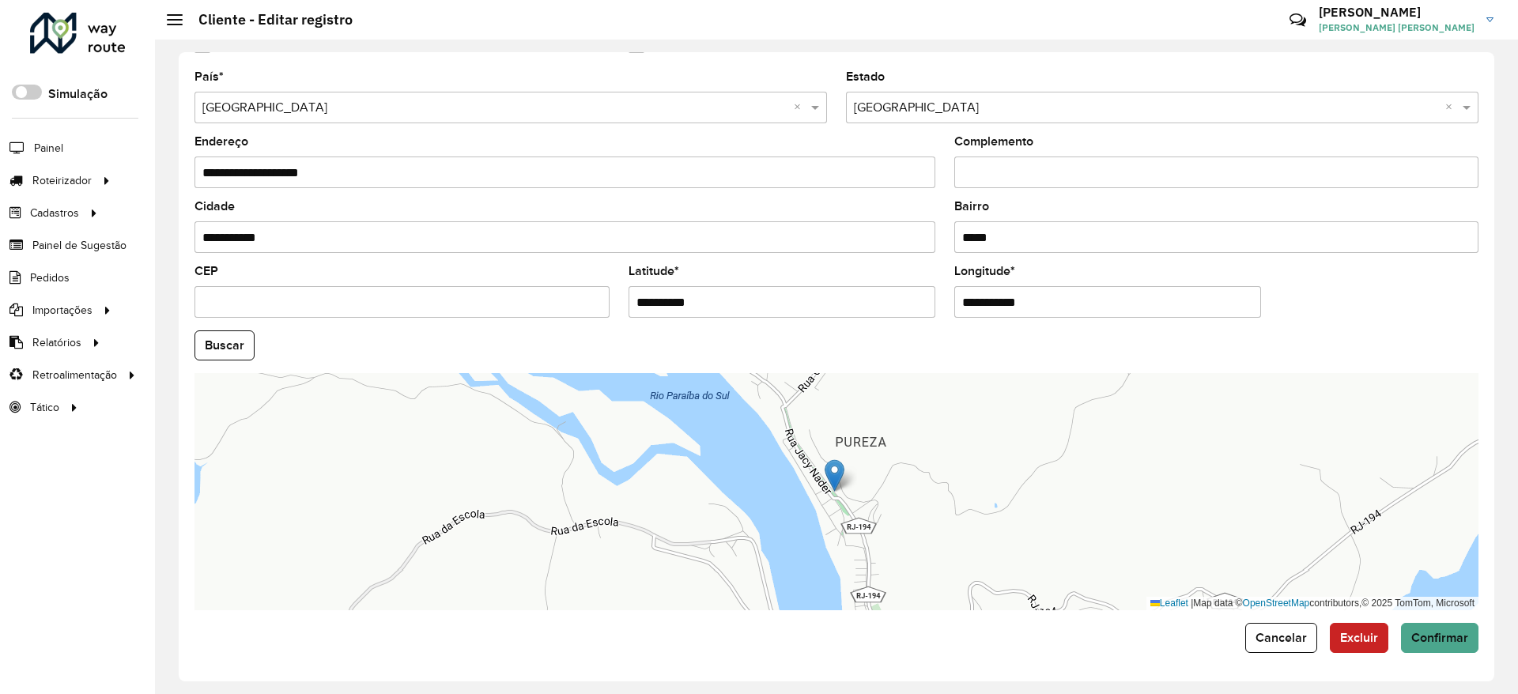
click at [775, 304] on input "**********" at bounding box center [781, 302] width 307 height 32
click at [1066, 292] on input "**********" at bounding box center [1107, 302] width 307 height 32
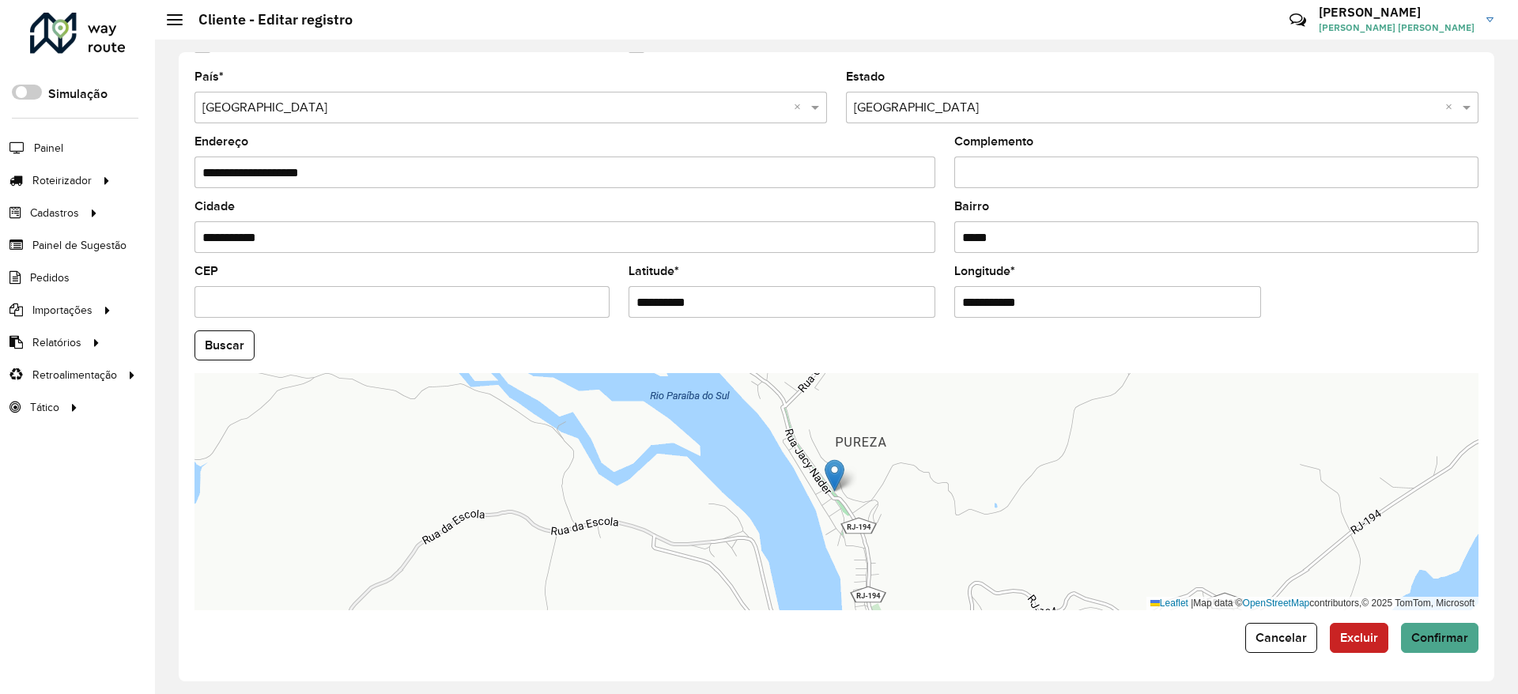
click at [1066, 292] on input "**********" at bounding box center [1107, 302] width 307 height 32
